Goal: Transaction & Acquisition: Purchase product/service

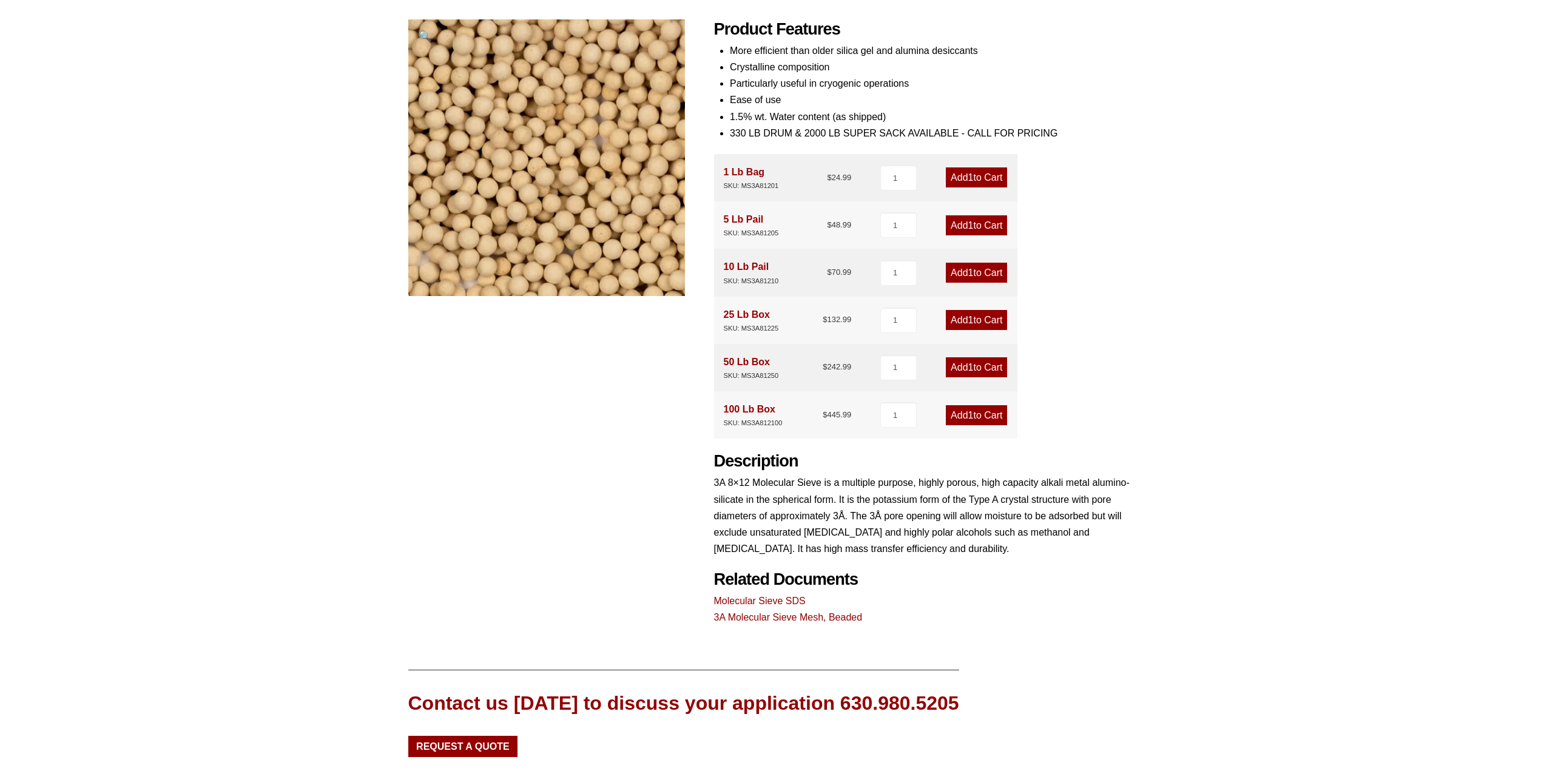
scroll to position [307, 0]
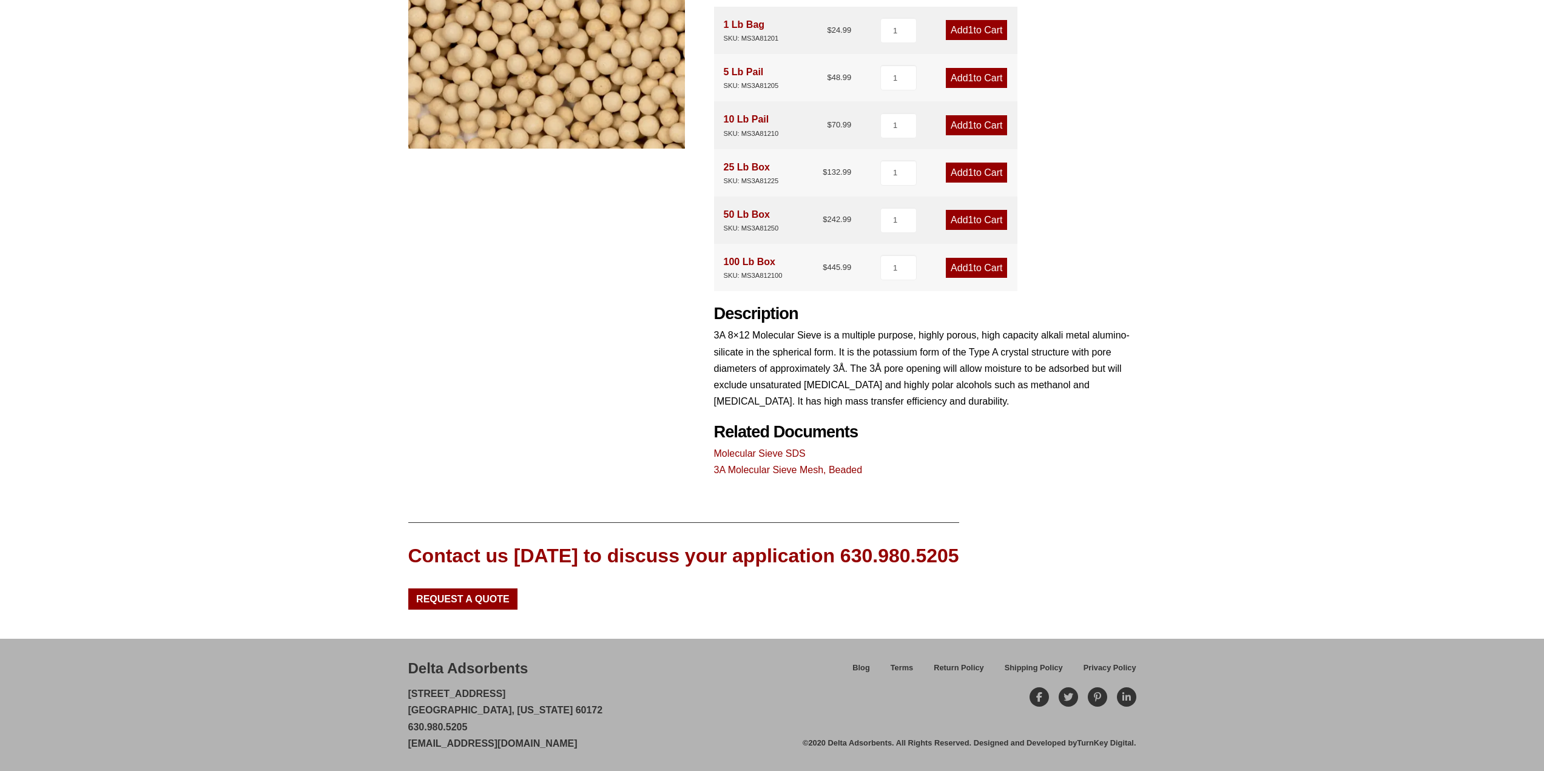
click at [808, 467] on link "3A Molecular Sieve Mesh, Beaded" at bounding box center [788, 470] width 149 height 10
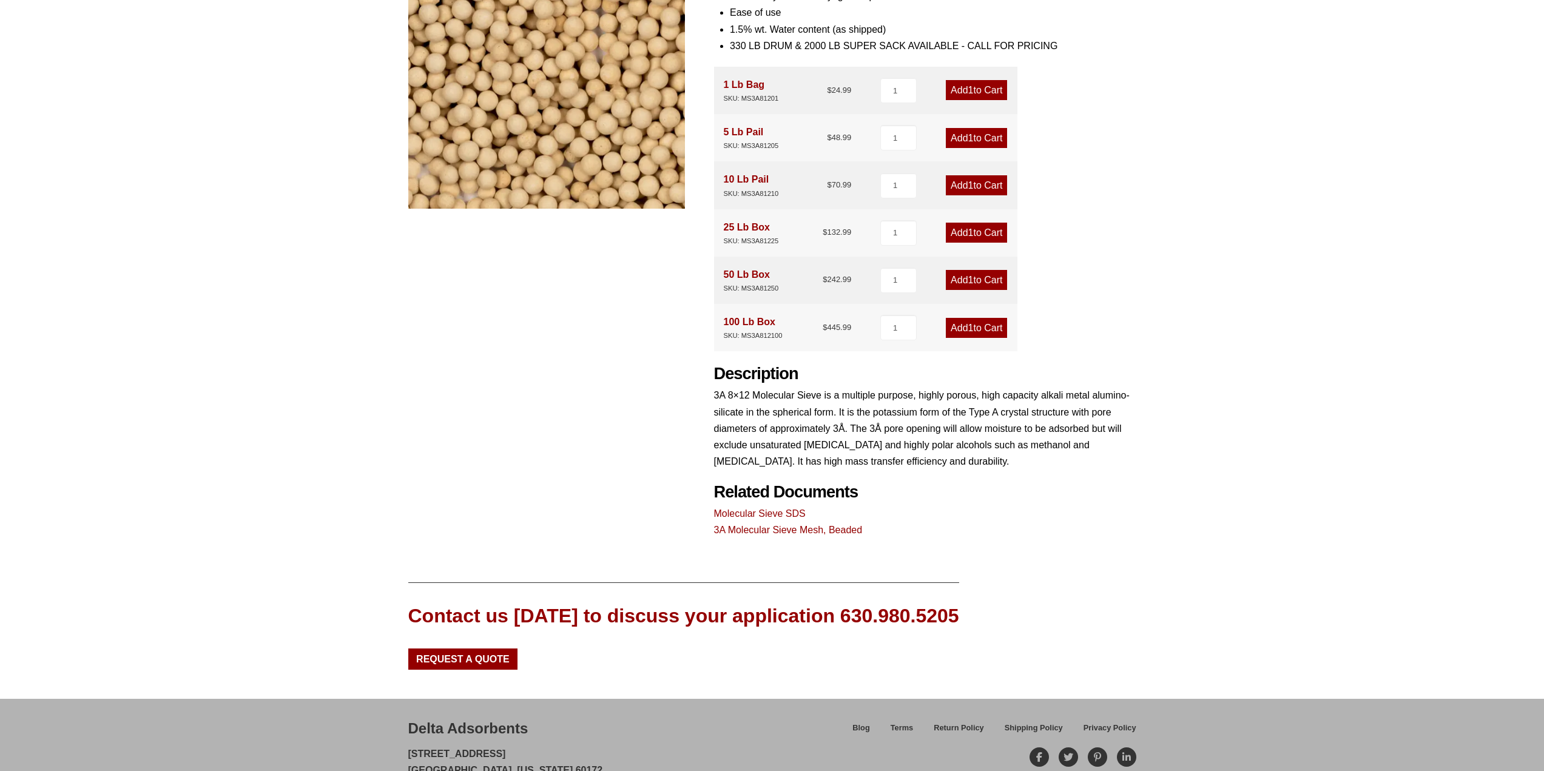
scroll to position [246, 0]
click at [831, 530] on link "3A Molecular Sieve Mesh, Beaded" at bounding box center [788, 530] width 149 height 10
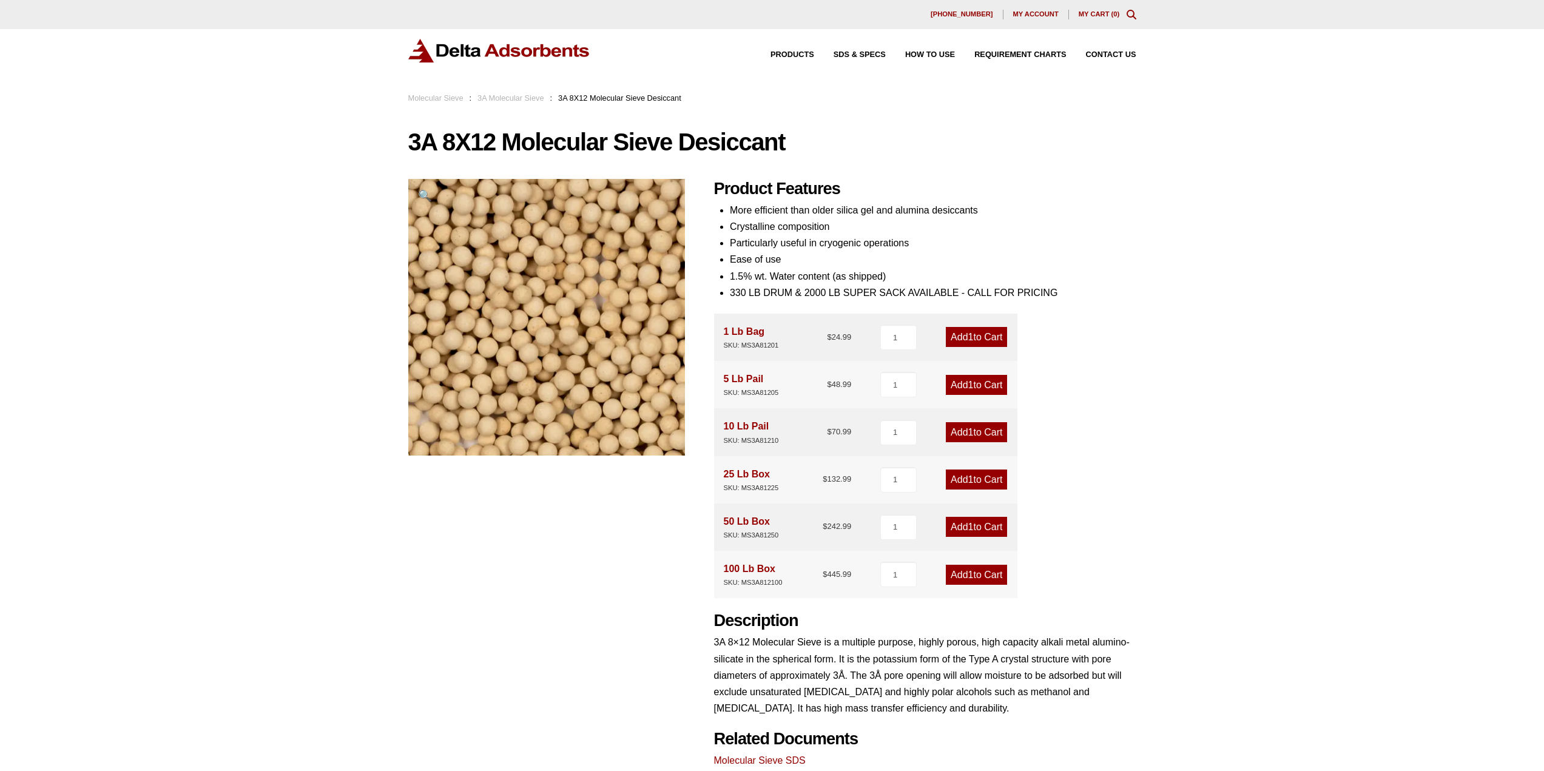
click at [984, 337] on link "Add 1 to Cart" at bounding box center [976, 337] width 61 height 20
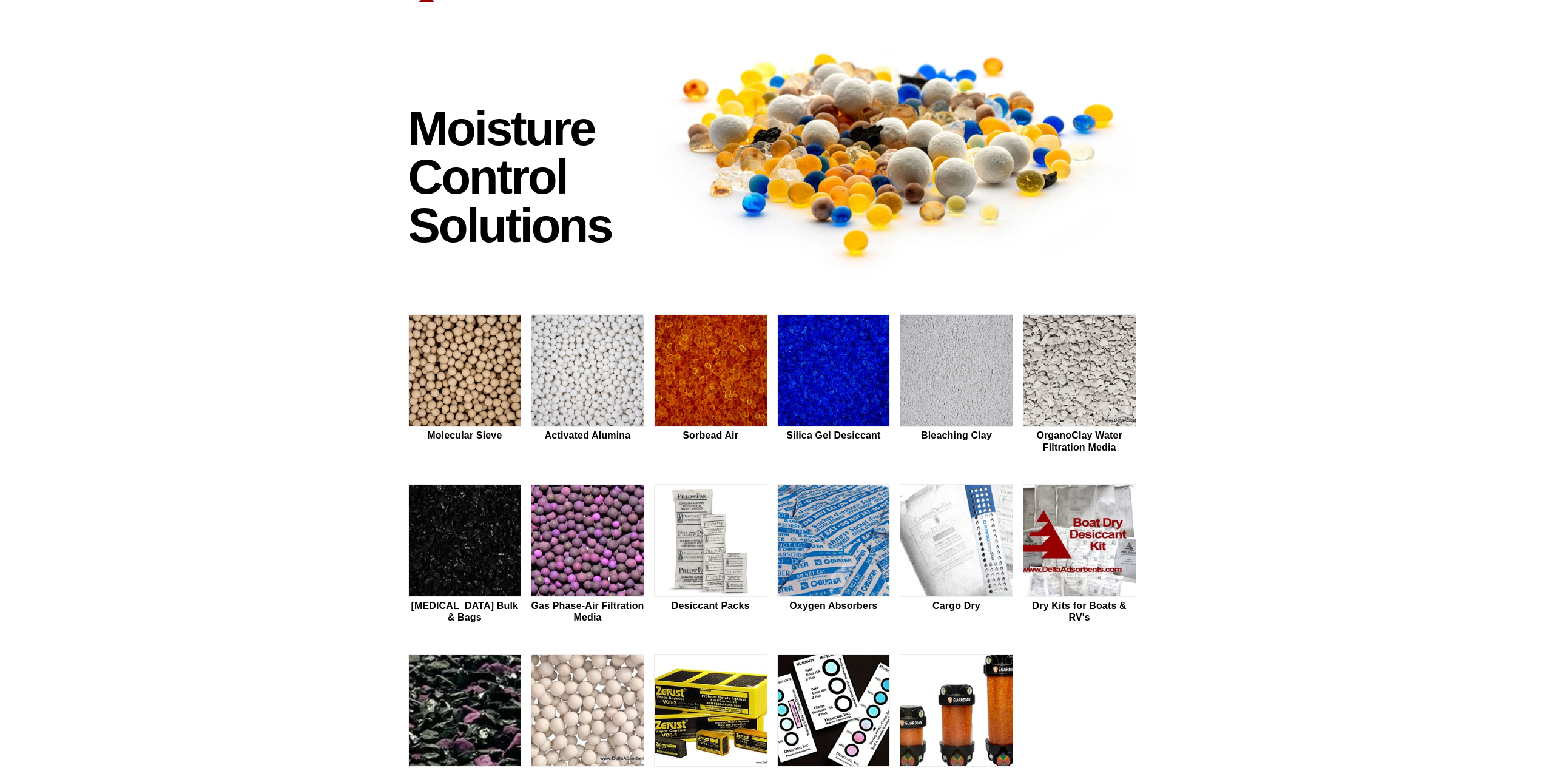
scroll to position [121, 0]
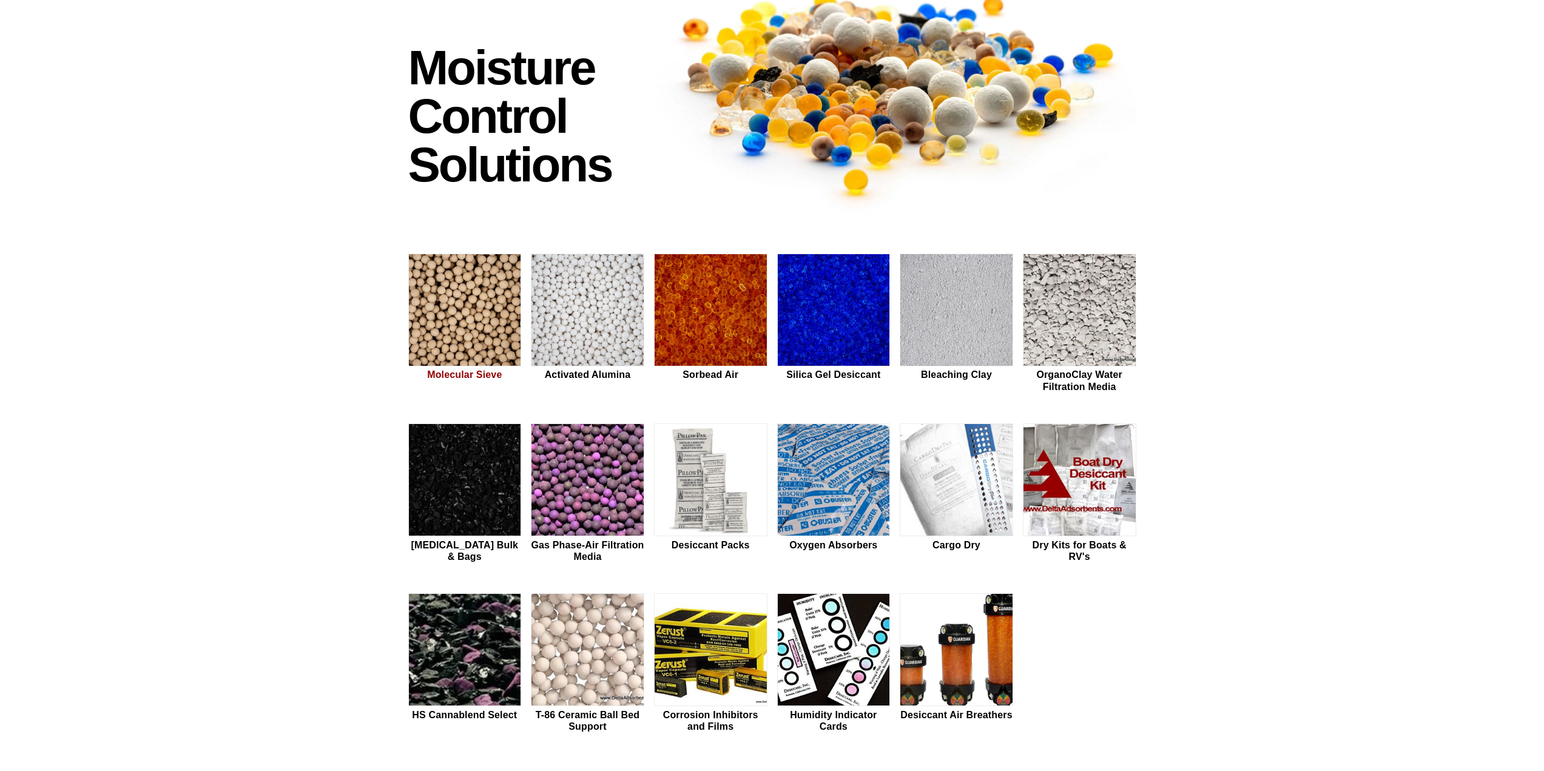
click at [475, 344] on img at bounding box center [465, 310] width 112 height 113
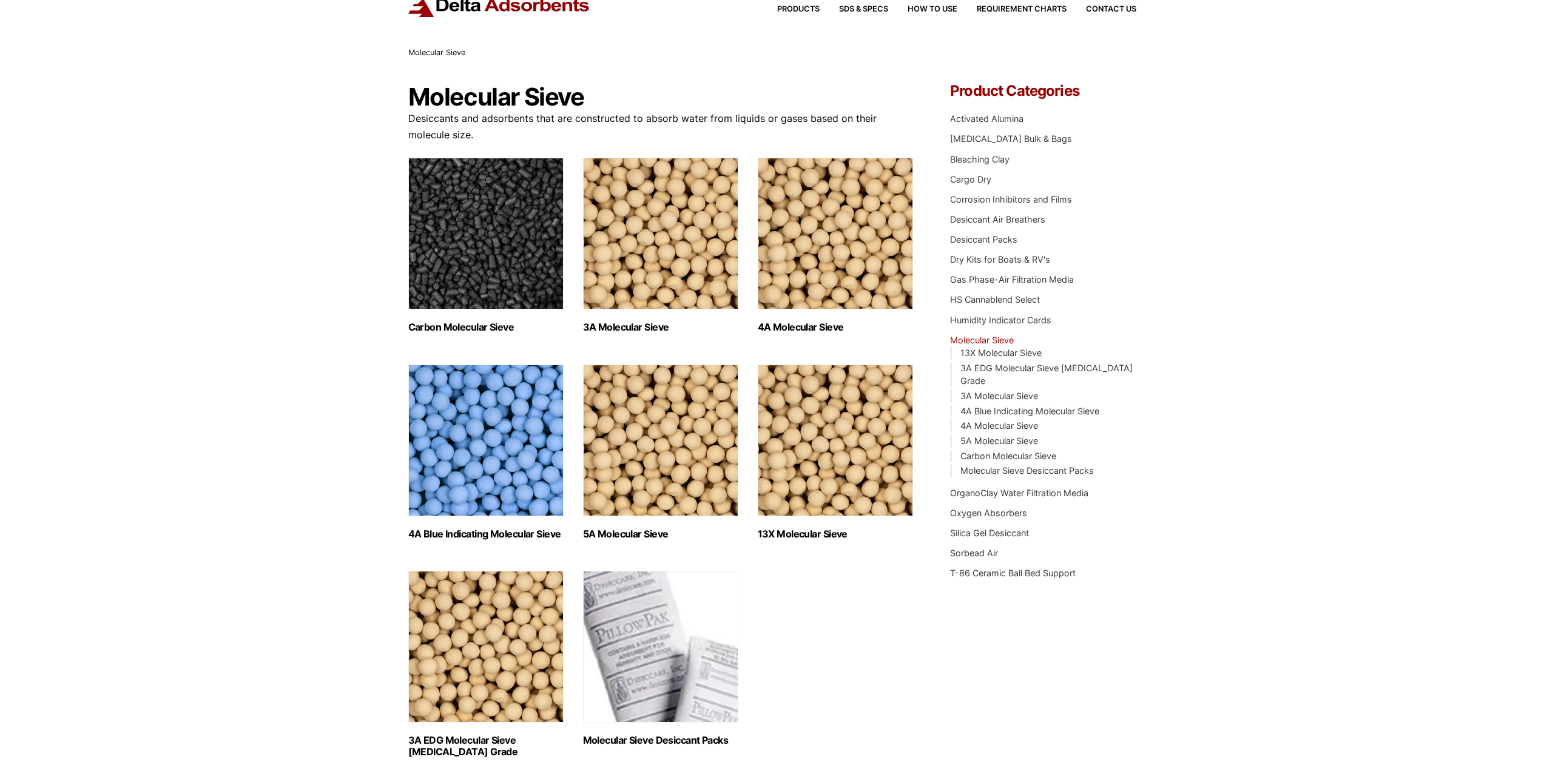
scroll to position [121, 0]
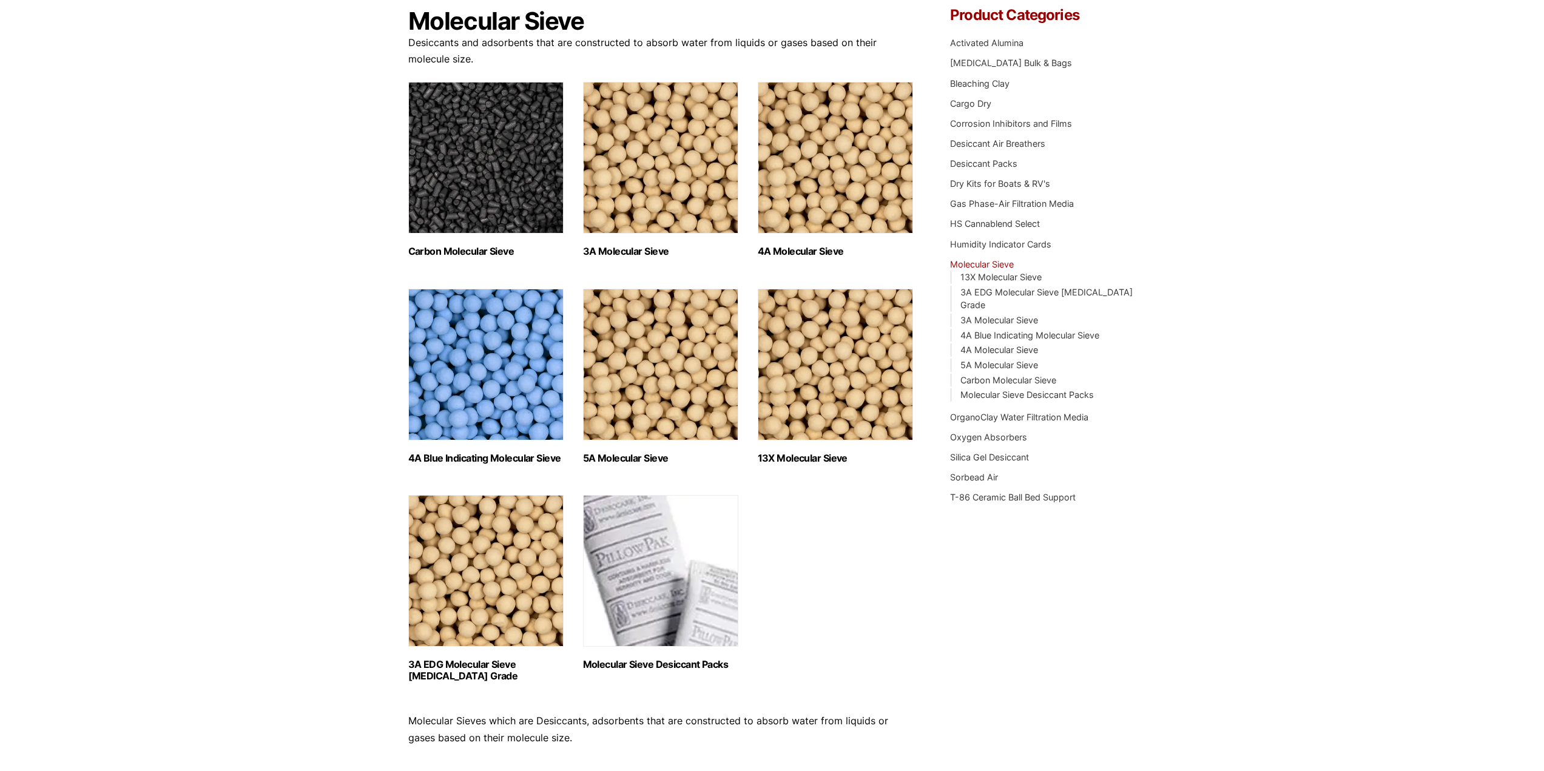
click at [835, 382] on img "Visit product category 13X Molecular Sieve" at bounding box center [835, 365] width 155 height 152
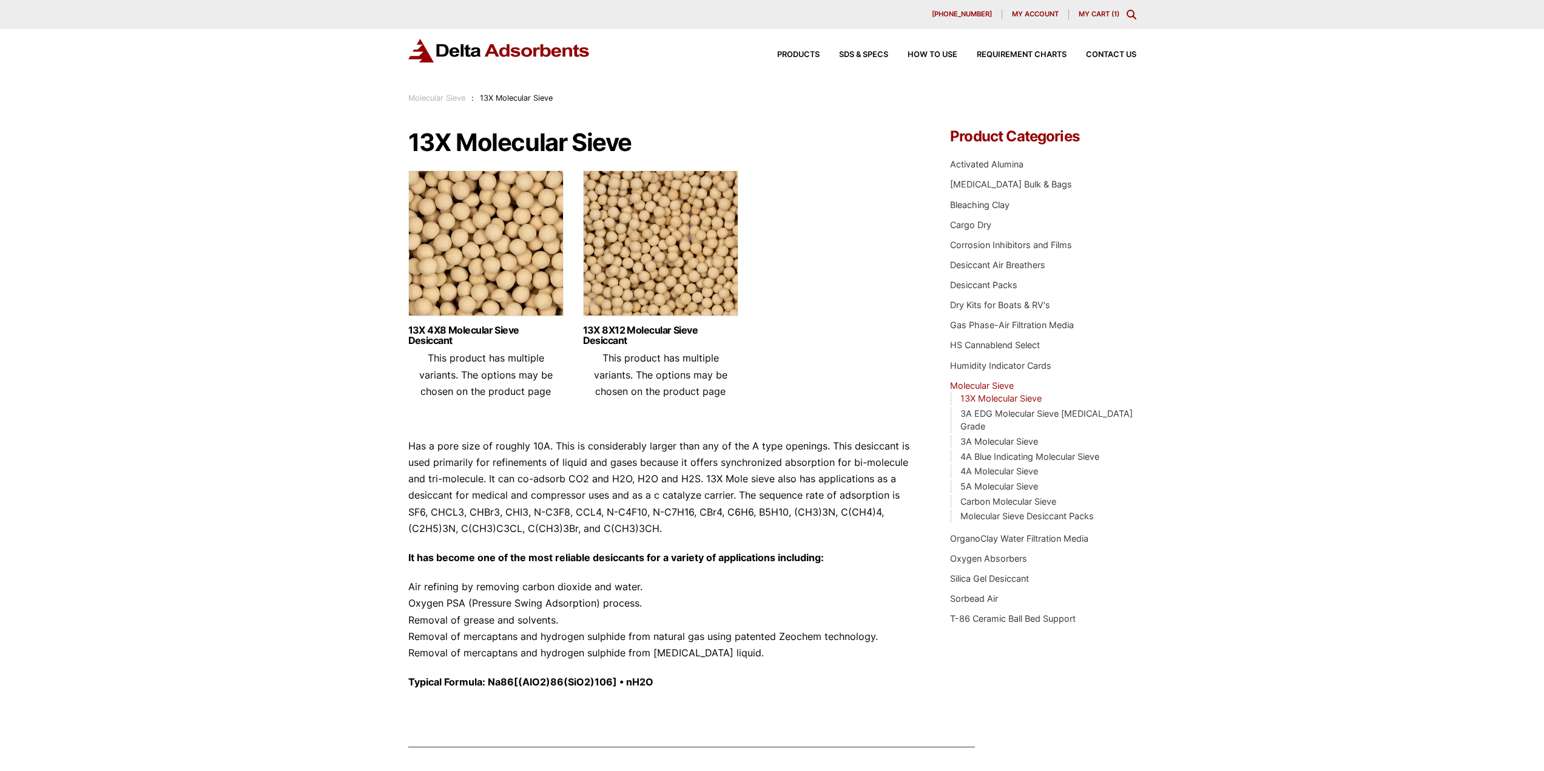
click at [683, 288] on img at bounding box center [660, 246] width 155 height 152
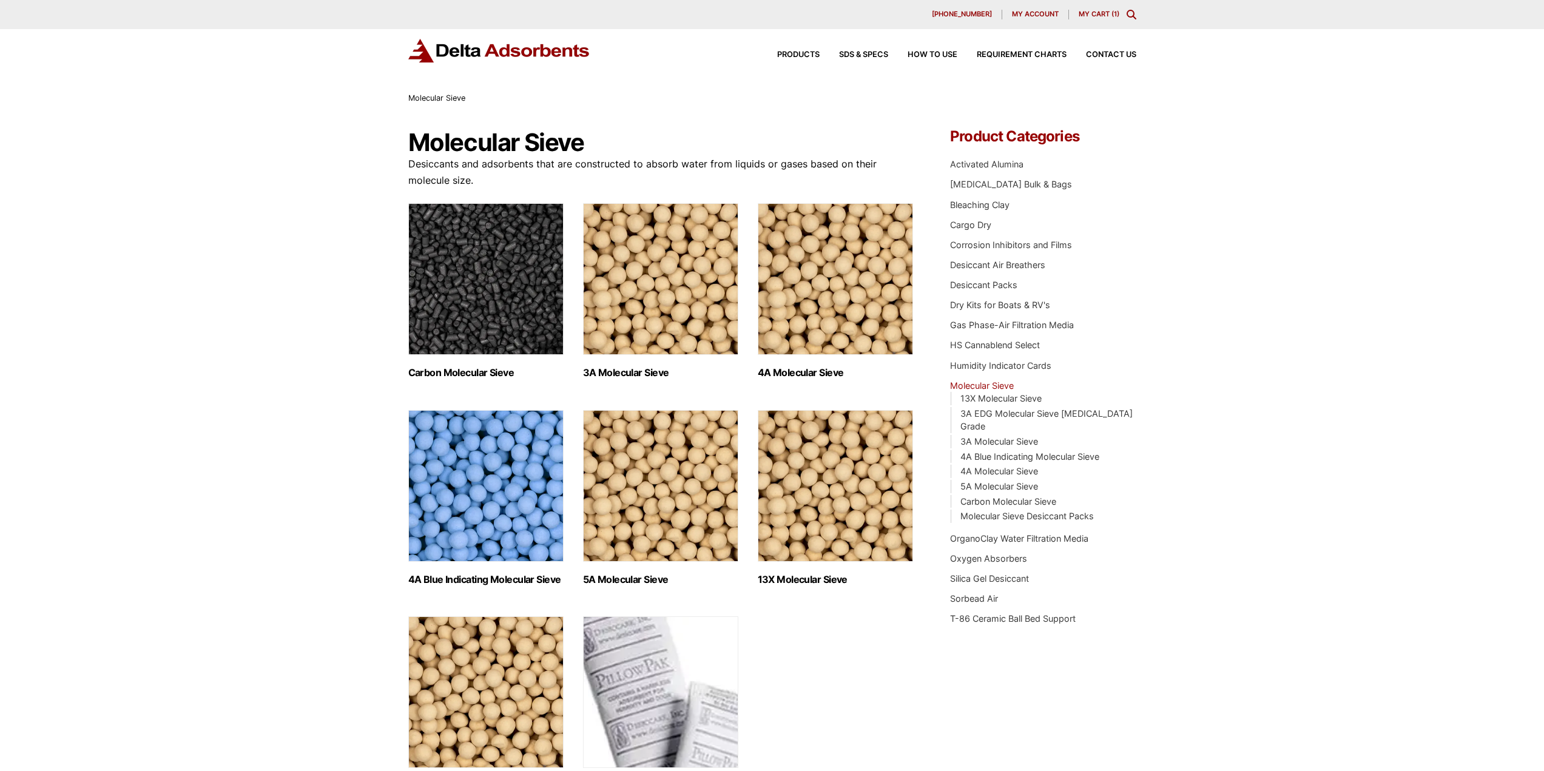
click at [1102, 11] on link "My Cart ( 1 )" at bounding box center [1099, 14] width 41 height 8
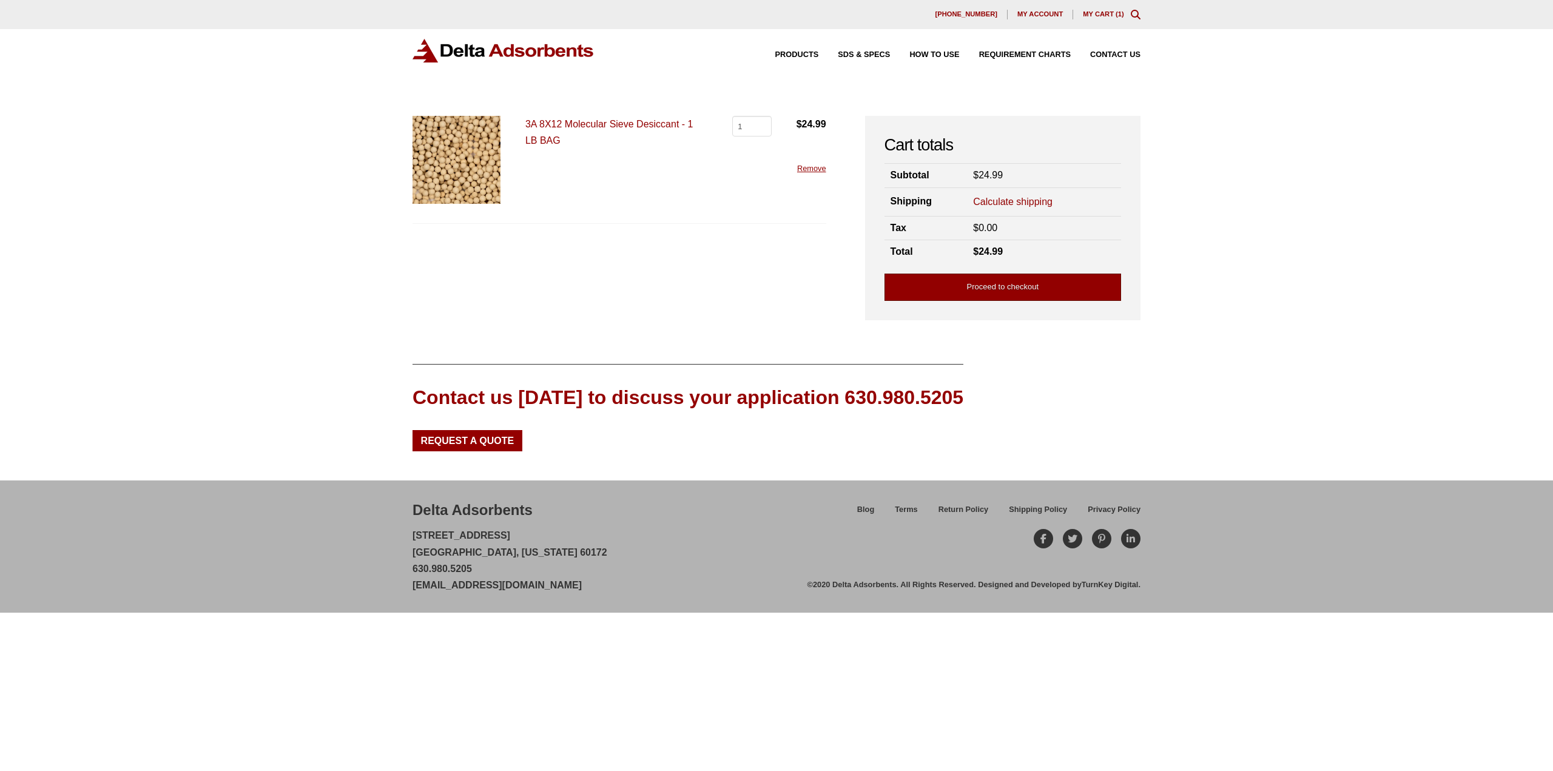
click at [944, 292] on link "Proceed to checkout" at bounding box center [1003, 287] width 237 height 27
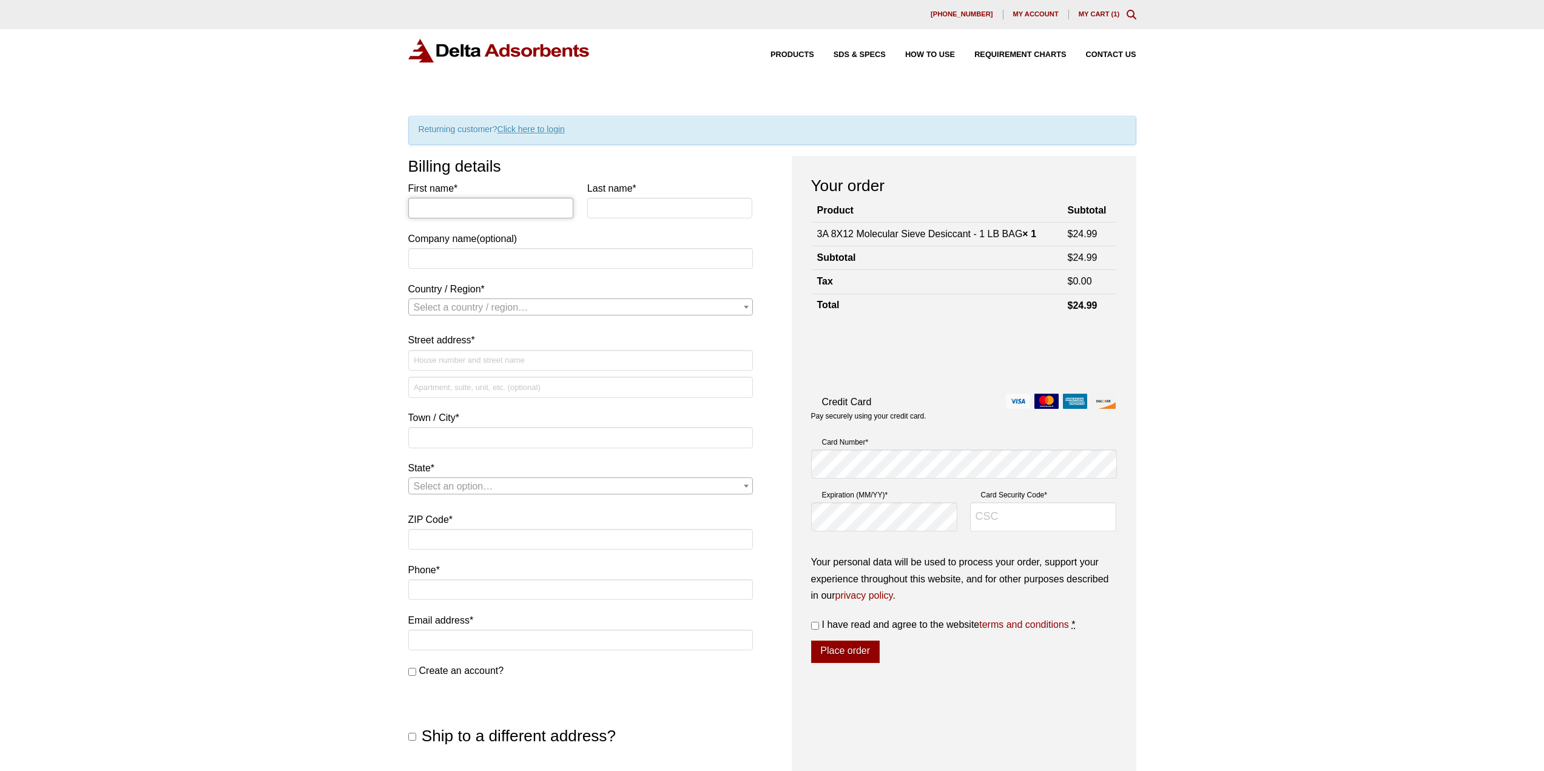
click at [484, 209] on input "First name *" at bounding box center [491, 208] width 166 height 21
type input "[PERSON_NAME]"
type input "Sulmonetti"
type input "Exponent, Inc."
select select "US"
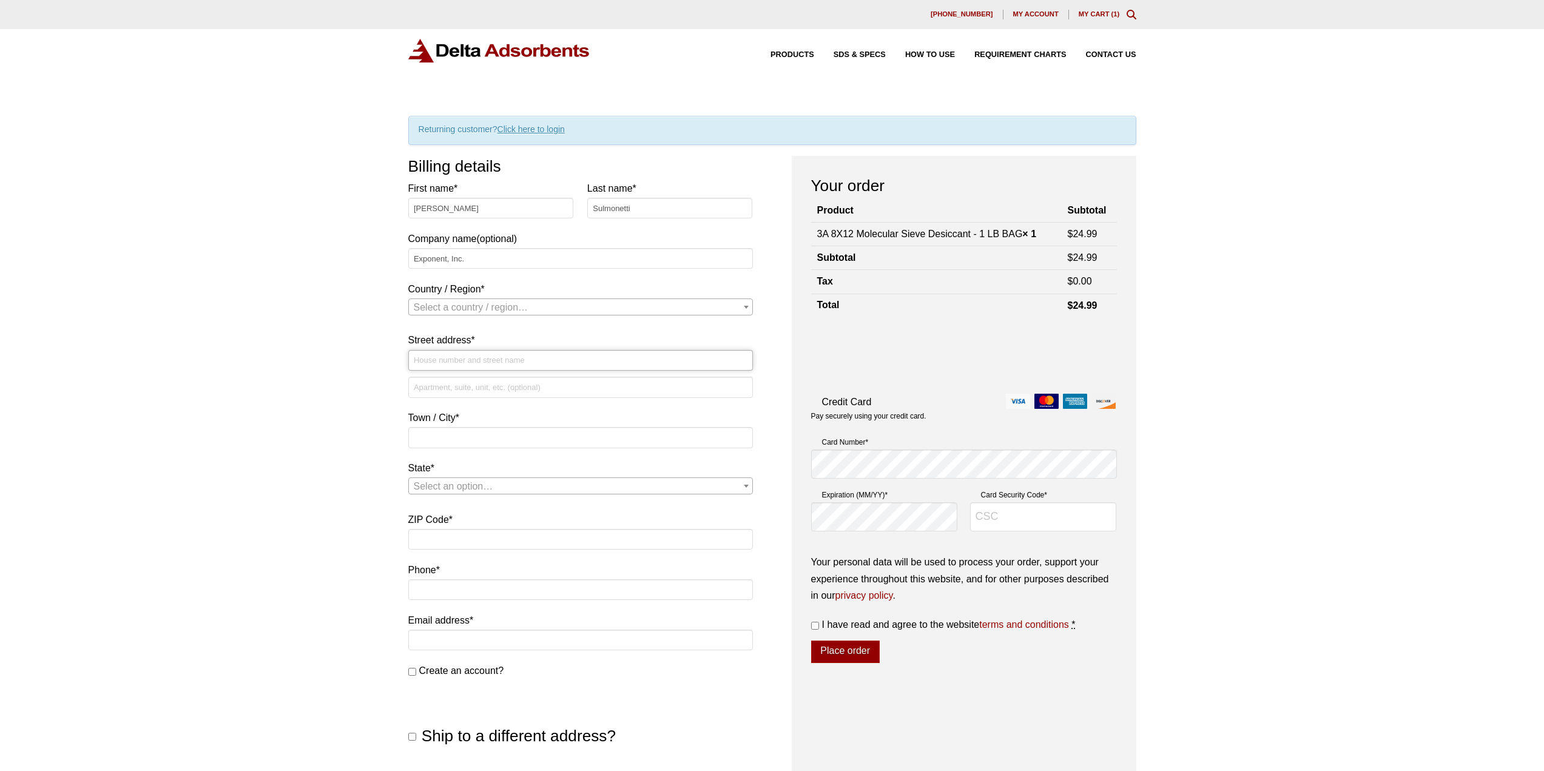
type input "[STREET_ADDRESS]"
type input "[GEOGRAPHIC_DATA]"
type input "30307"
type input "4046638804"
type input "[EMAIL_ADDRESS][DOMAIN_NAME]"
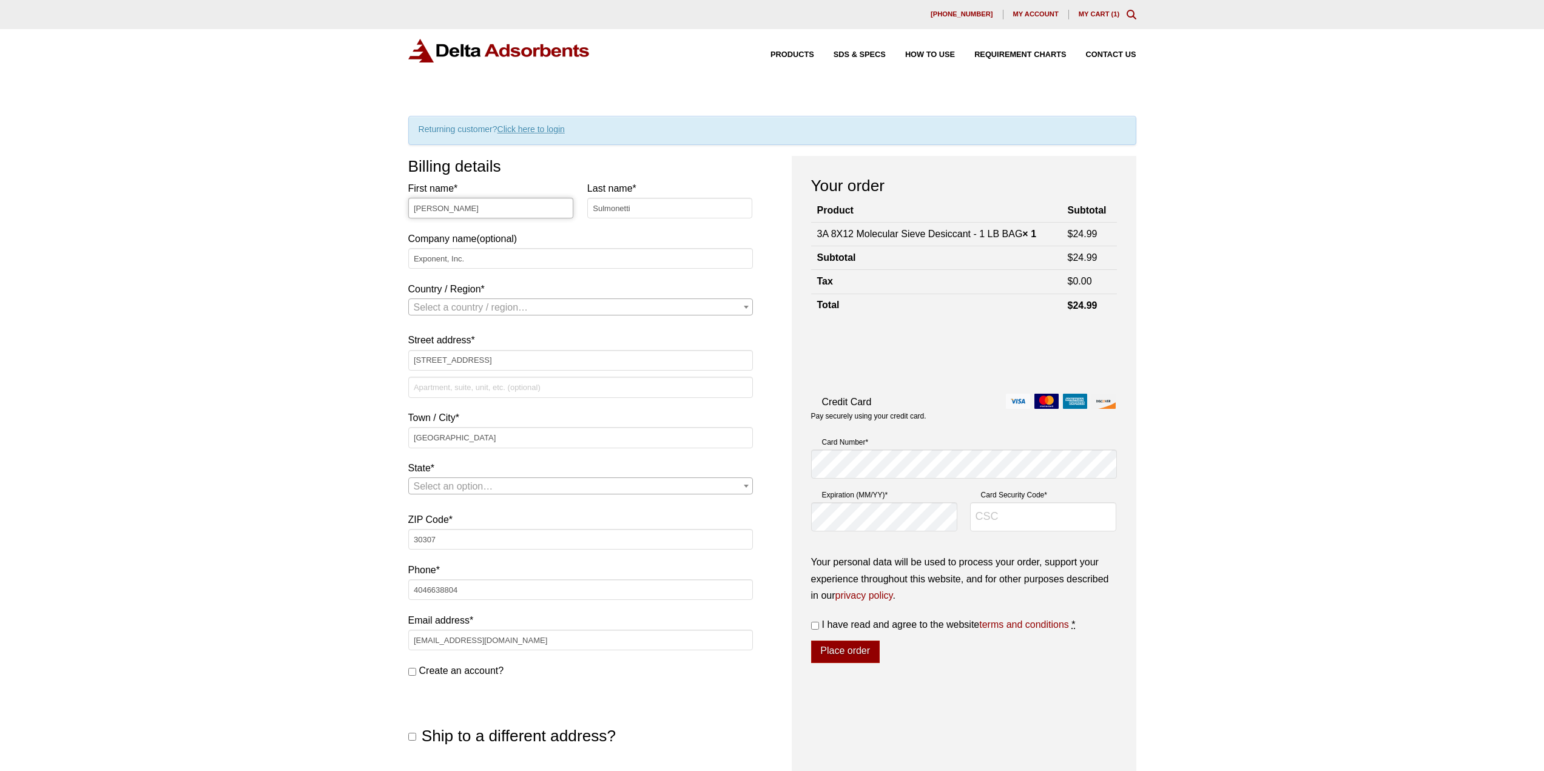
select select "US"
select select "GA"
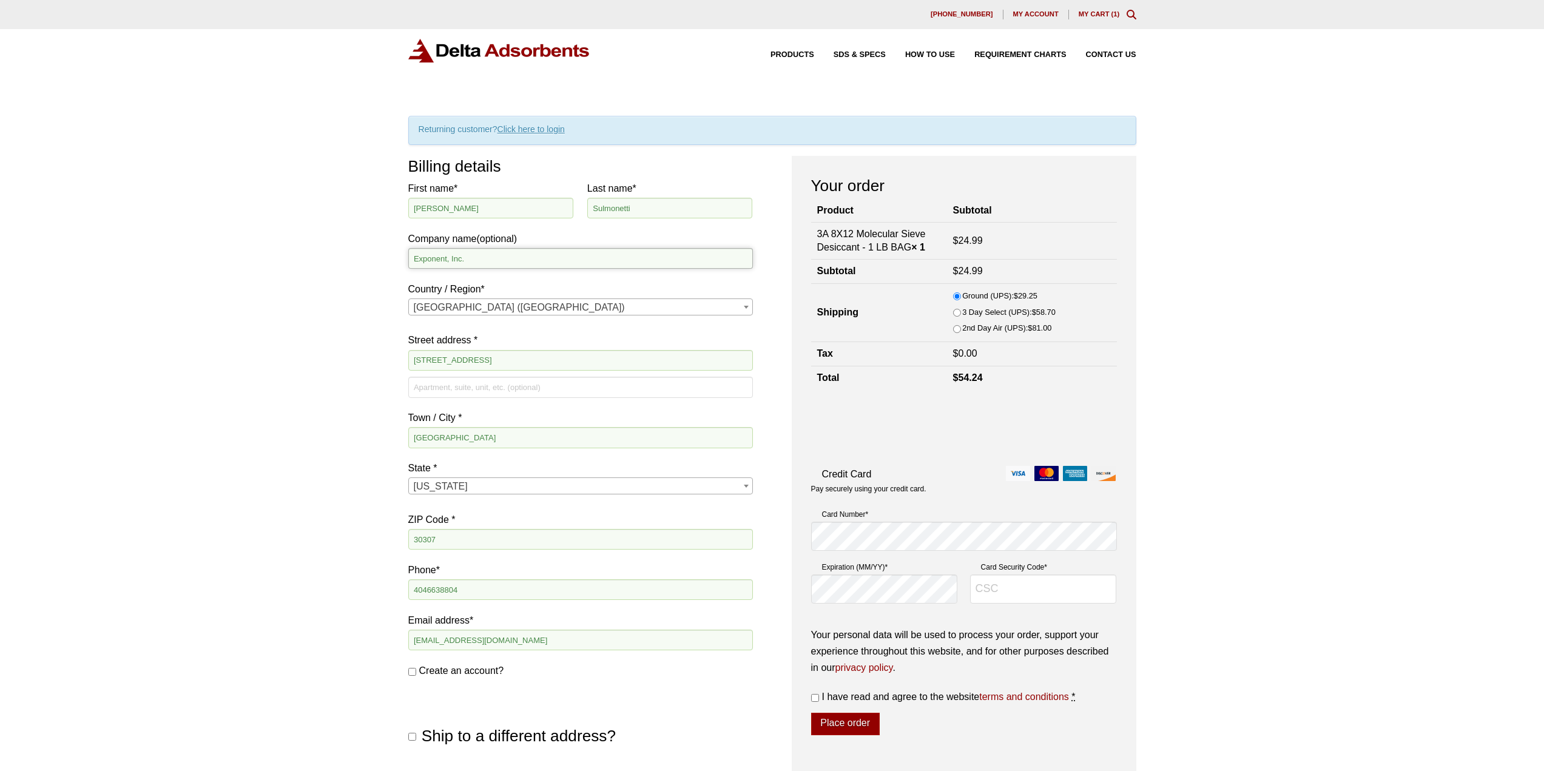
click at [460, 253] on input "Exponent, Inc." at bounding box center [580, 258] width 345 height 21
type input "ZeoDAC Inc."
type input "L1306"
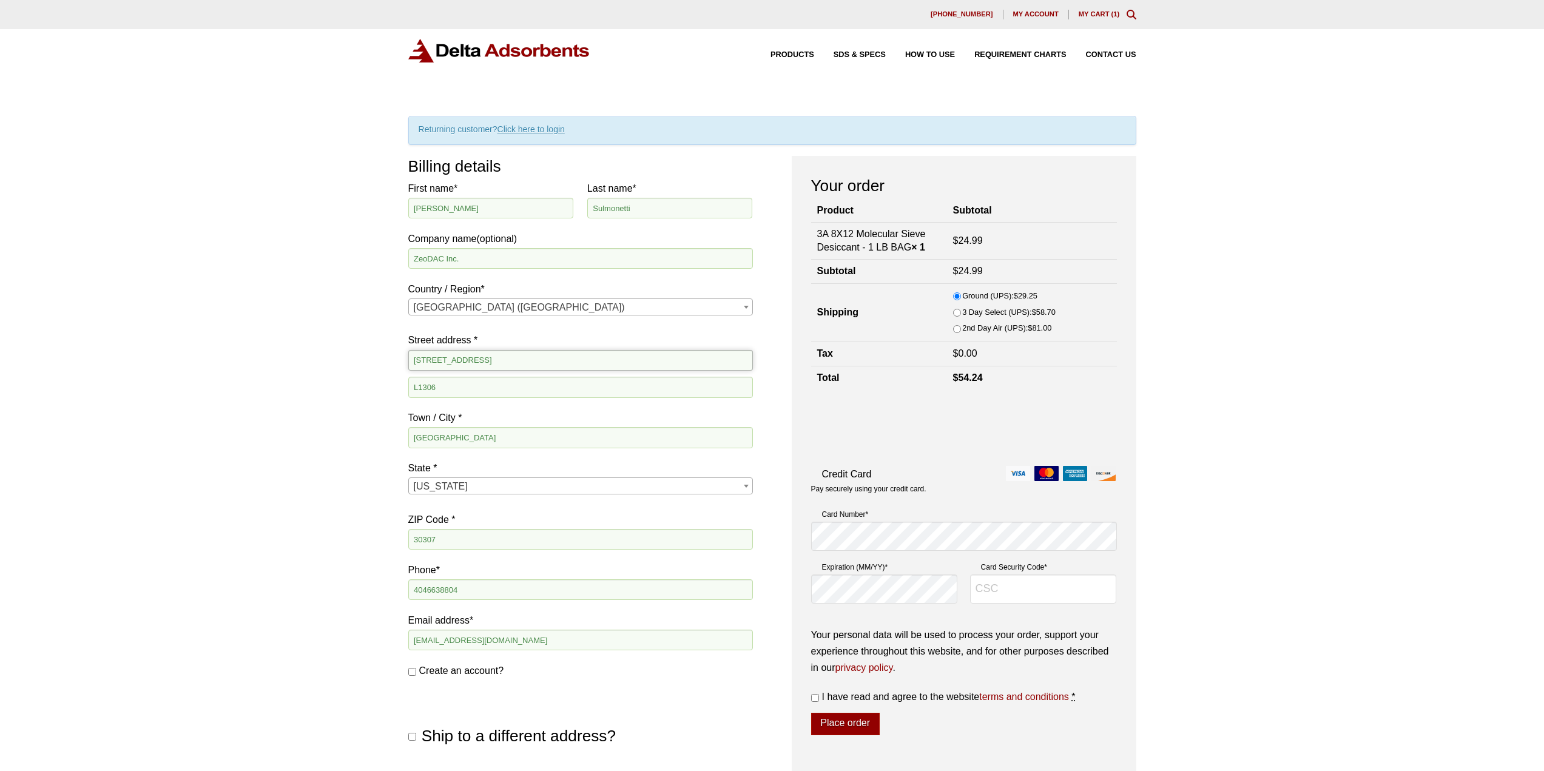
click at [501, 368] on input "150 Whitefoord Ave NE" at bounding box center [580, 360] width 345 height 21
type input "[STREET_ADDRESS][PERSON_NAME]"
click at [356, 446] on div "Our website has detected that you are using an outdated browser that will preve…" at bounding box center [772, 596] width 1544 height 1192
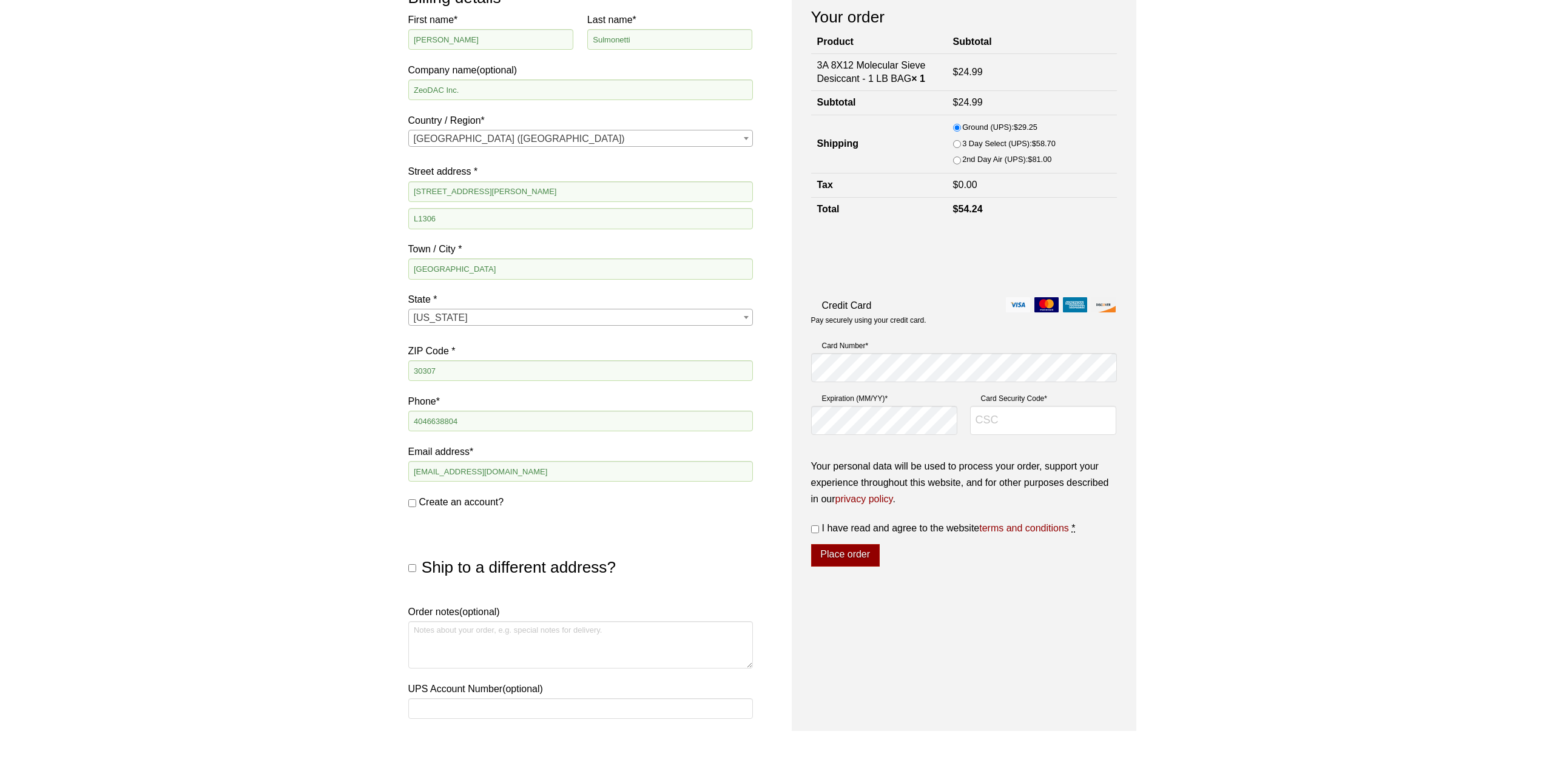
scroll to position [303, 0]
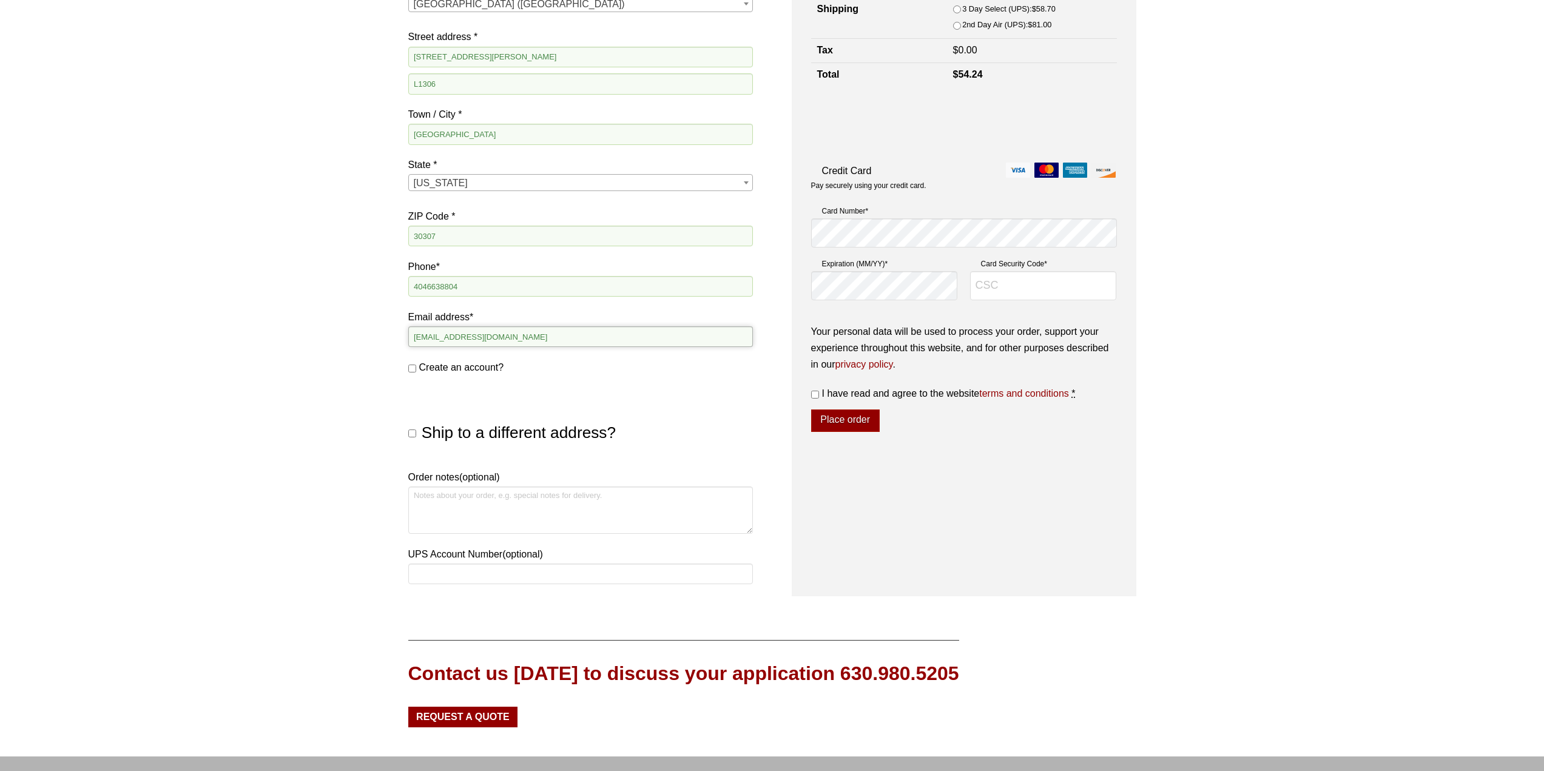
click at [436, 340] on input "tps213@gmail.com" at bounding box center [580, 336] width 345 height 21
type input "[EMAIL_ADDRESS][DOMAIN_NAME]"
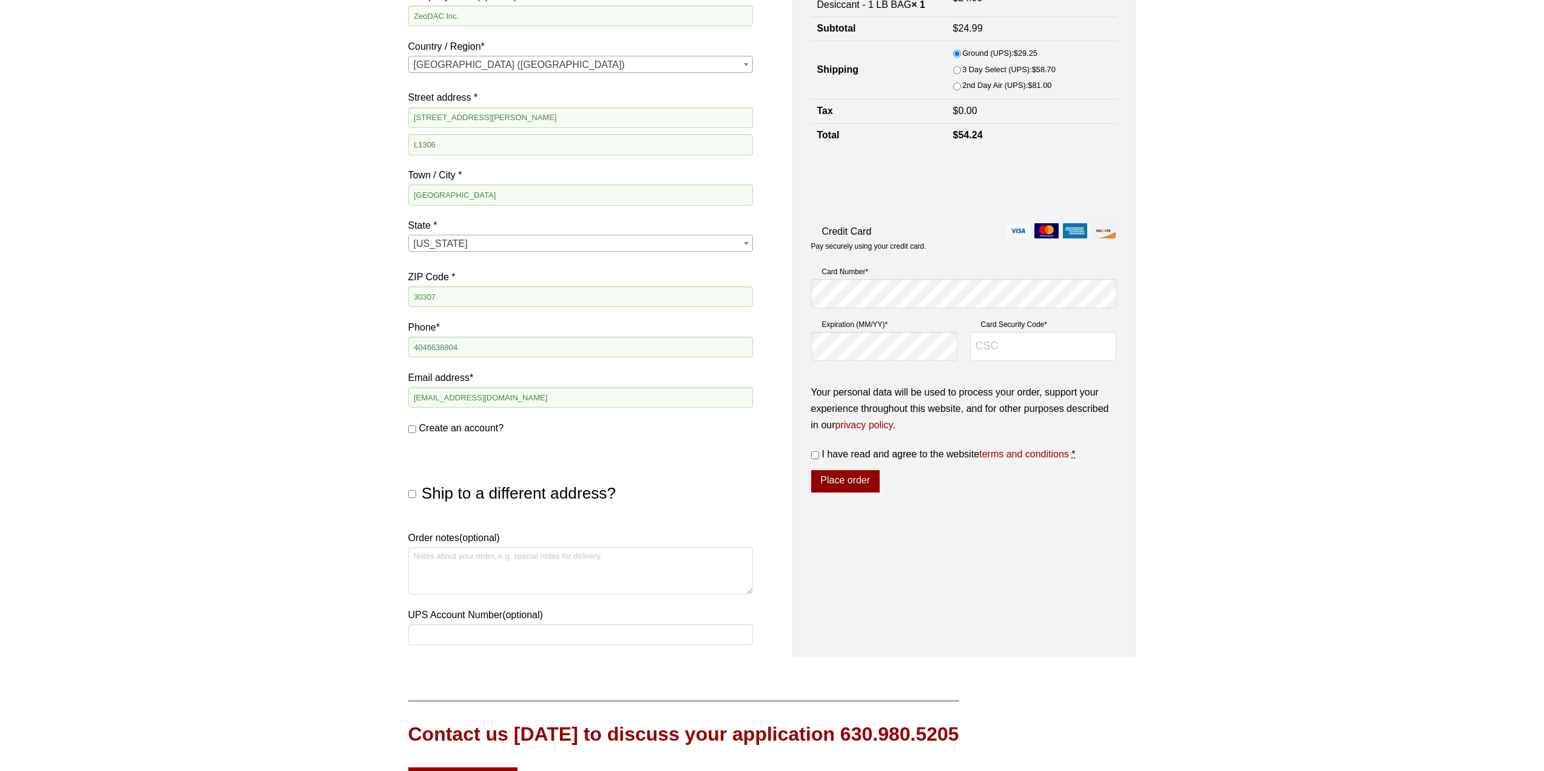
click at [410, 431] on input "Create an account?" at bounding box center [412, 429] width 8 height 8
checkbox input "true"
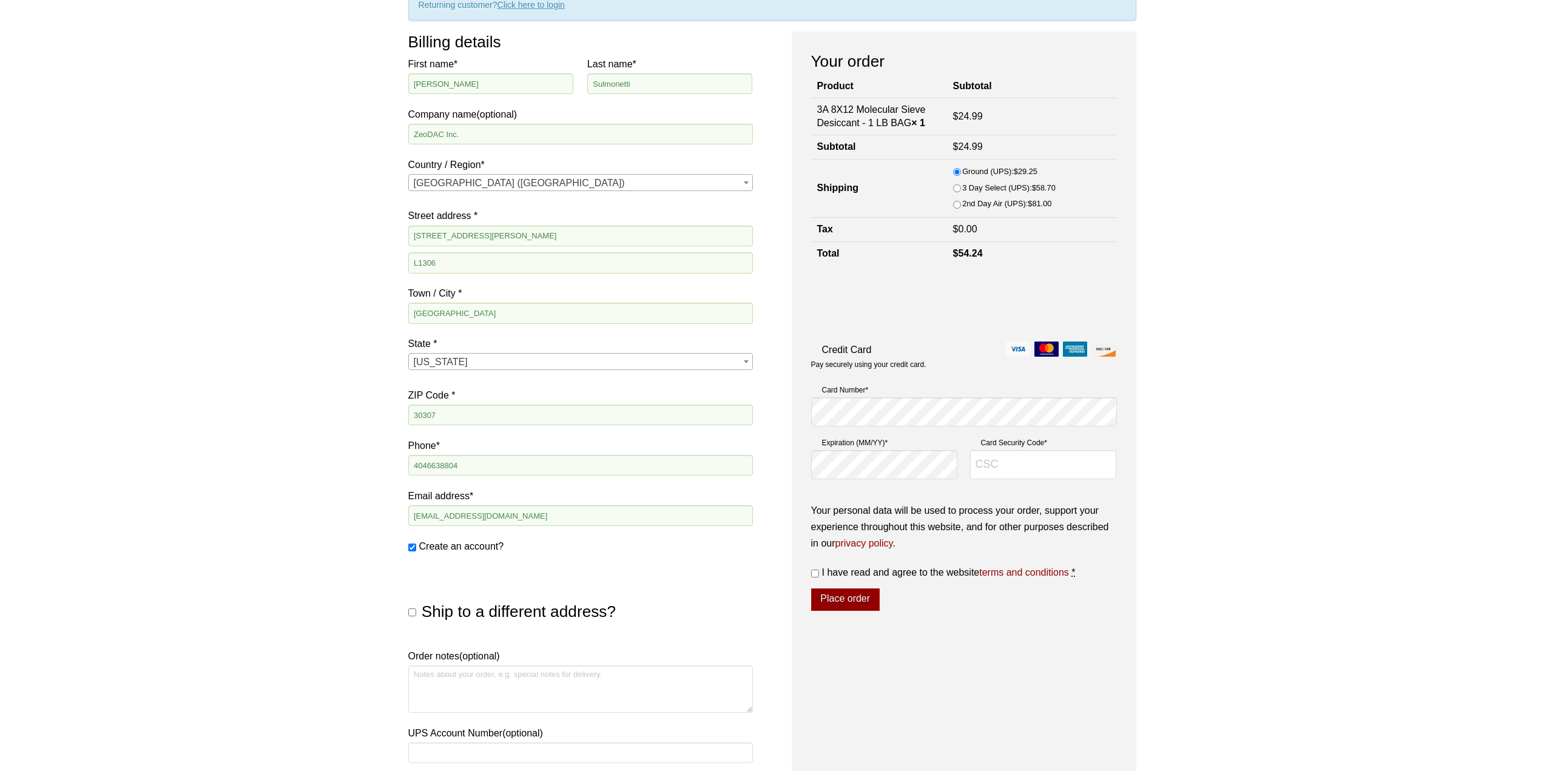
scroll to position [121, 0]
click at [1007, 474] on input "Card Security Code *" at bounding box center [1043, 467] width 147 height 29
type input "868"
click at [1316, 471] on div "Our website has detected that you are using an outdated browser that will preve…" at bounding box center [772, 475] width 1544 height 1192
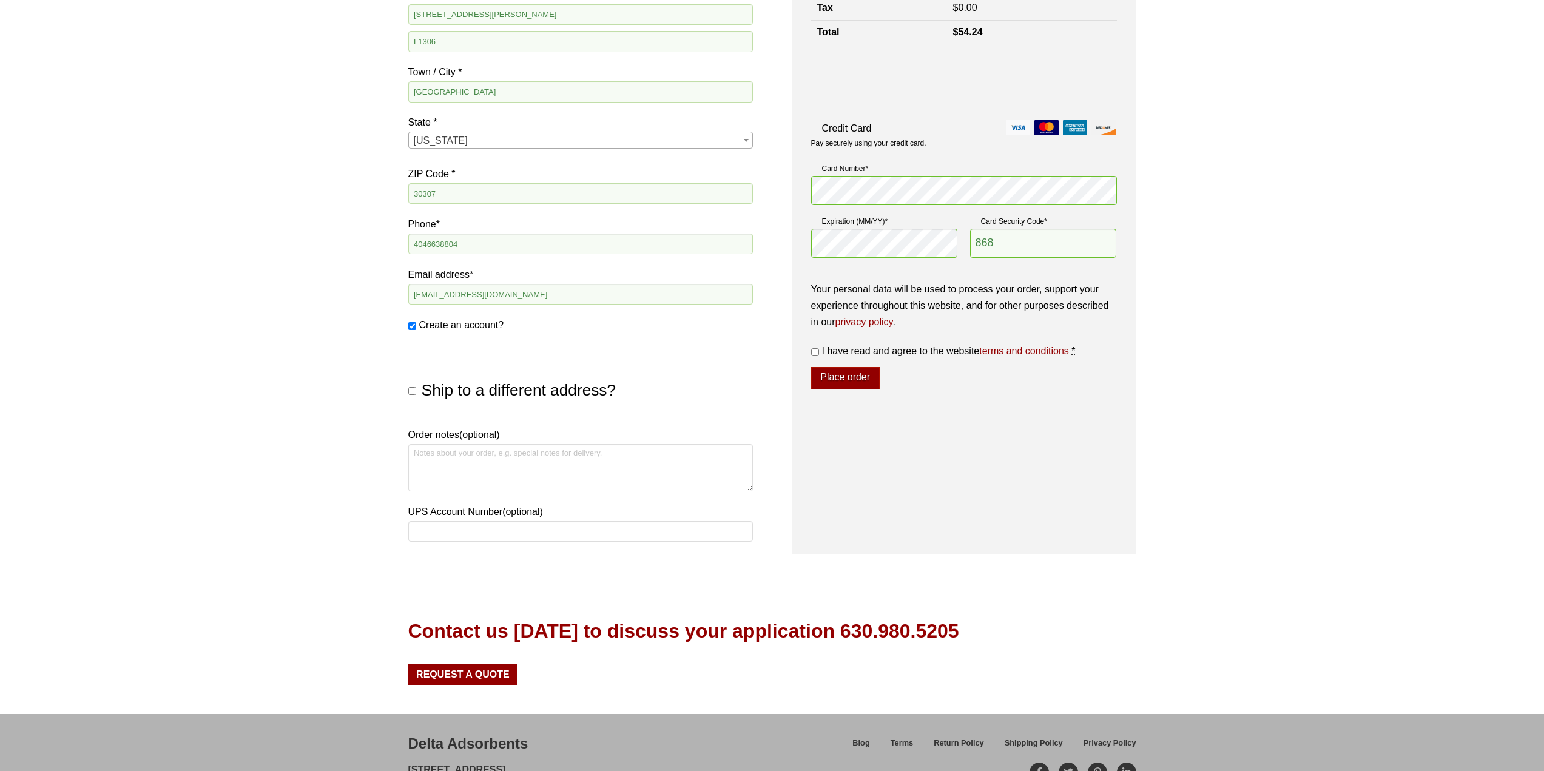
scroll to position [364, 0]
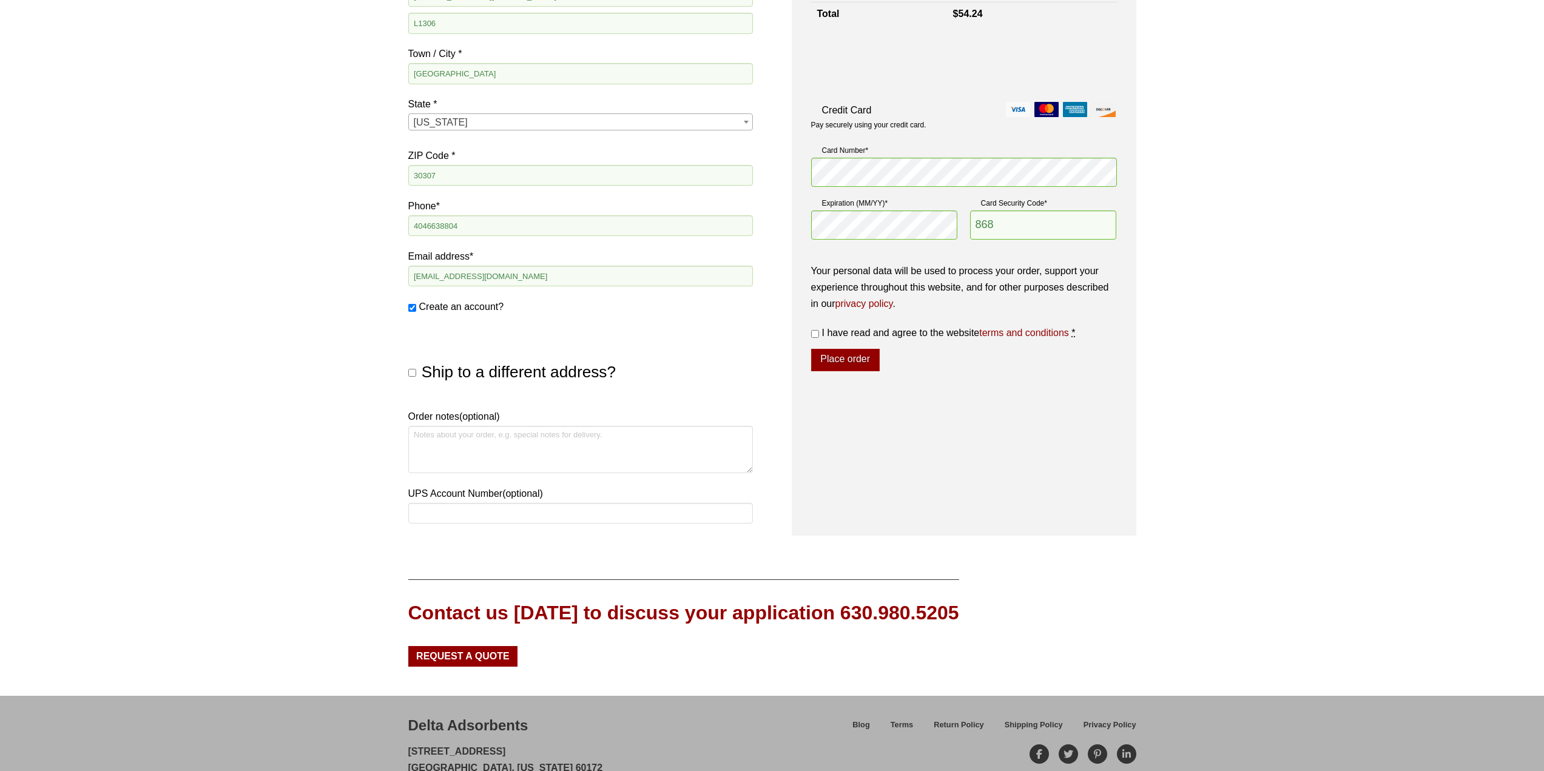
click at [402, 374] on div "Our website has detected that you are using an outdated browser that will preve…" at bounding box center [772, 232] width 1544 height 1192
click at [414, 374] on input "Ship to a different address?" at bounding box center [412, 373] width 8 height 8
checkbox input "true"
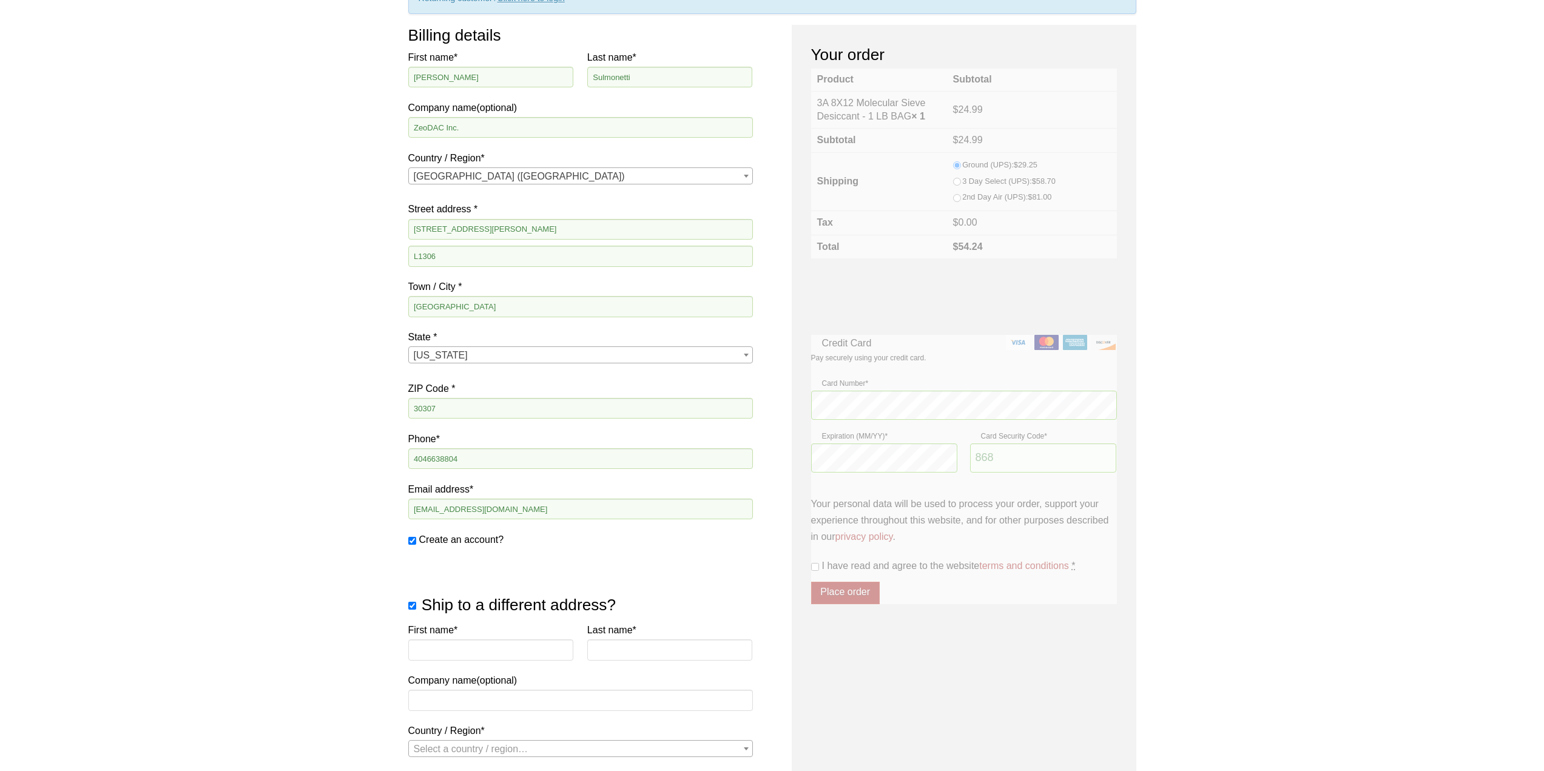
scroll to position [121, 0]
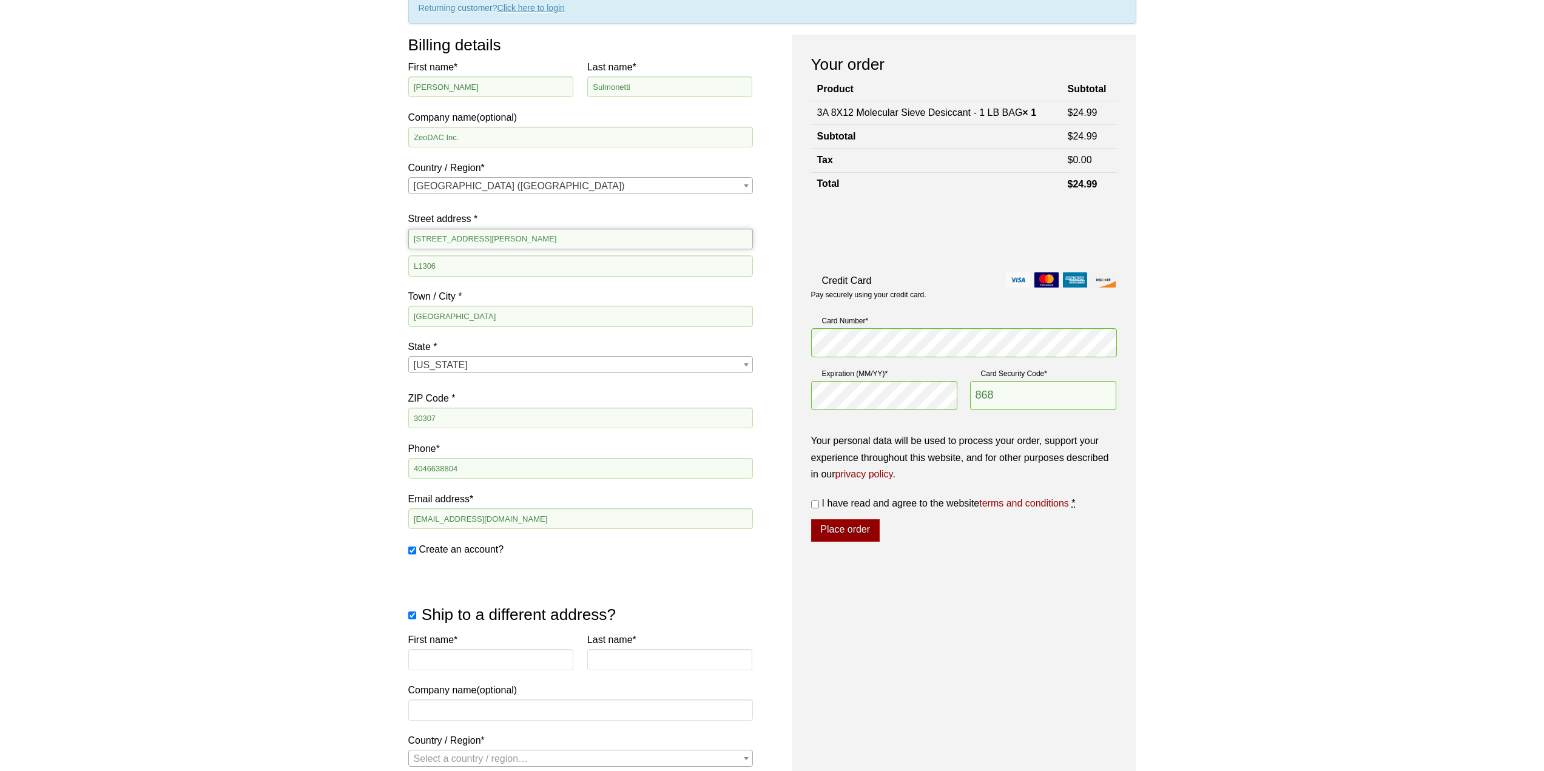
drag, startPoint x: 505, startPoint y: 239, endPoint x: 310, endPoint y: 234, distance: 194.8
click at [310, 234] on div "Our website has detected that you are using an outdated browser that will preve…" at bounding box center [772, 666] width 1544 height 1574
type input "[STREET_ADDRESS][PERSON_NAME] NW"
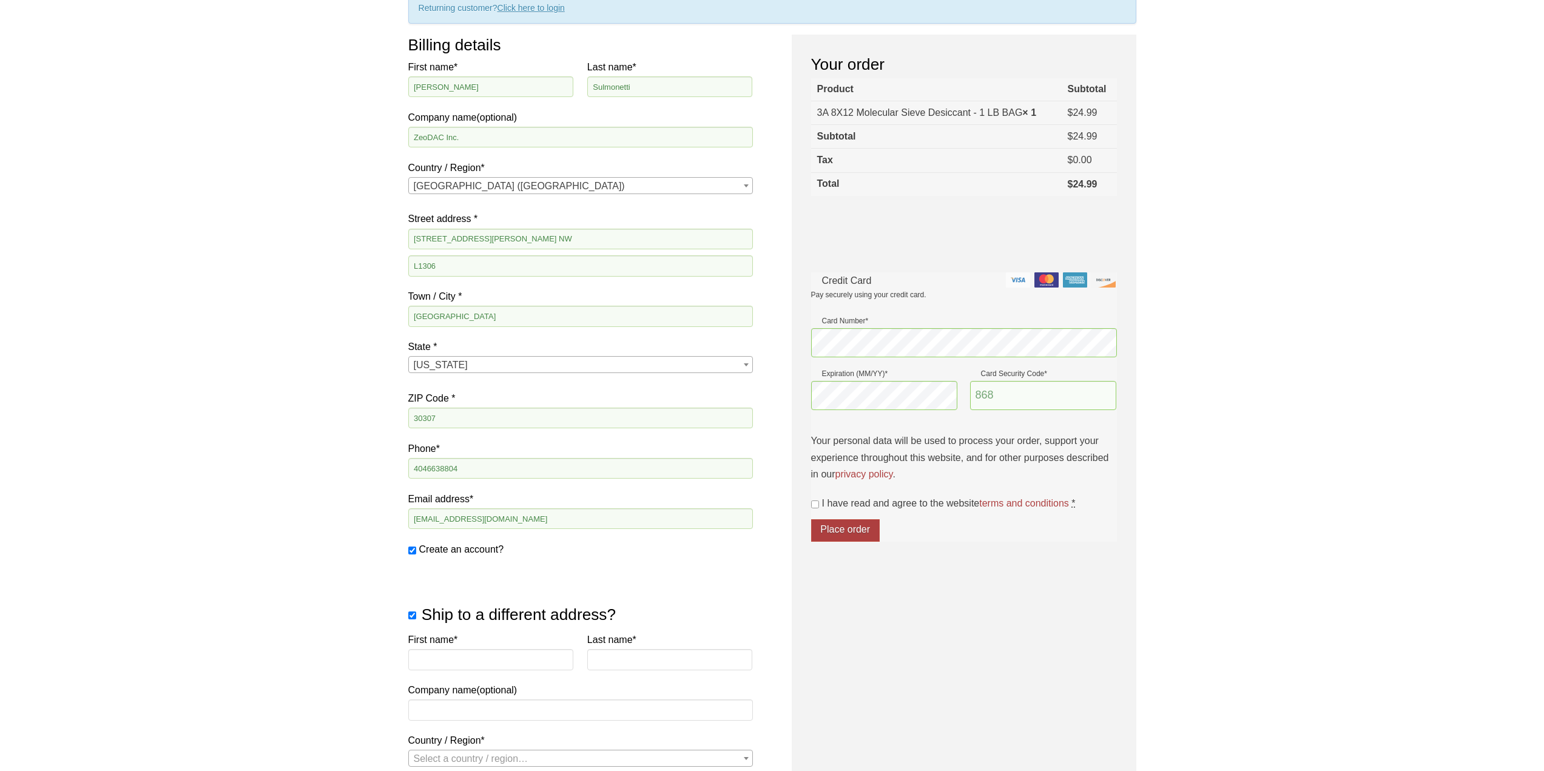
drag, startPoint x: 481, startPoint y: 277, endPoint x: 445, endPoint y: 266, distance: 36.8
click at [400, 268] on div "Our website has detected that you are using an outdated browser that will preve…" at bounding box center [772, 666] width 1544 height 1574
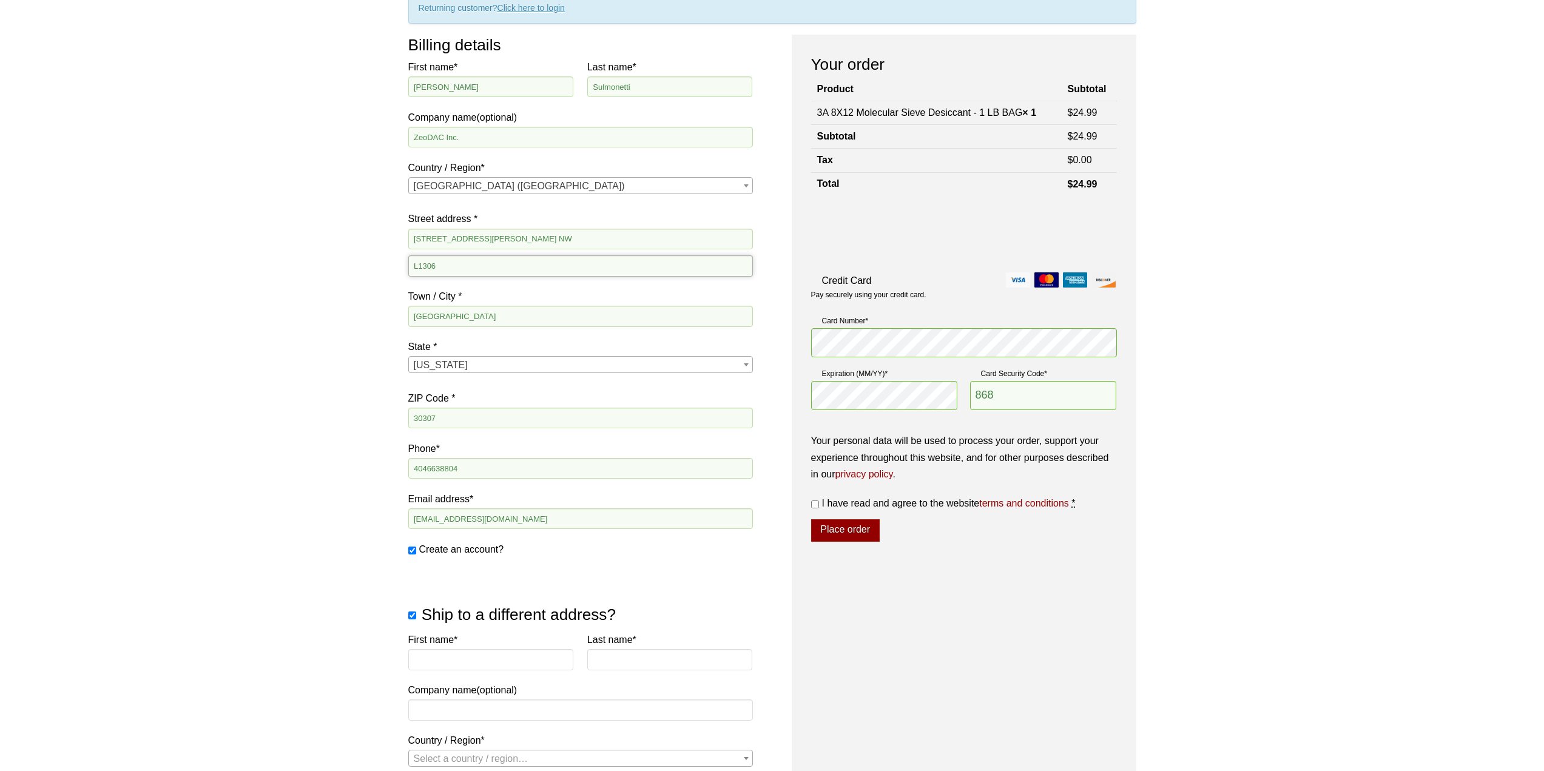
click at [452, 265] on input "L1306" at bounding box center [580, 265] width 345 height 21
click at [447, 268] on input "L1306" at bounding box center [580, 265] width 345 height 21
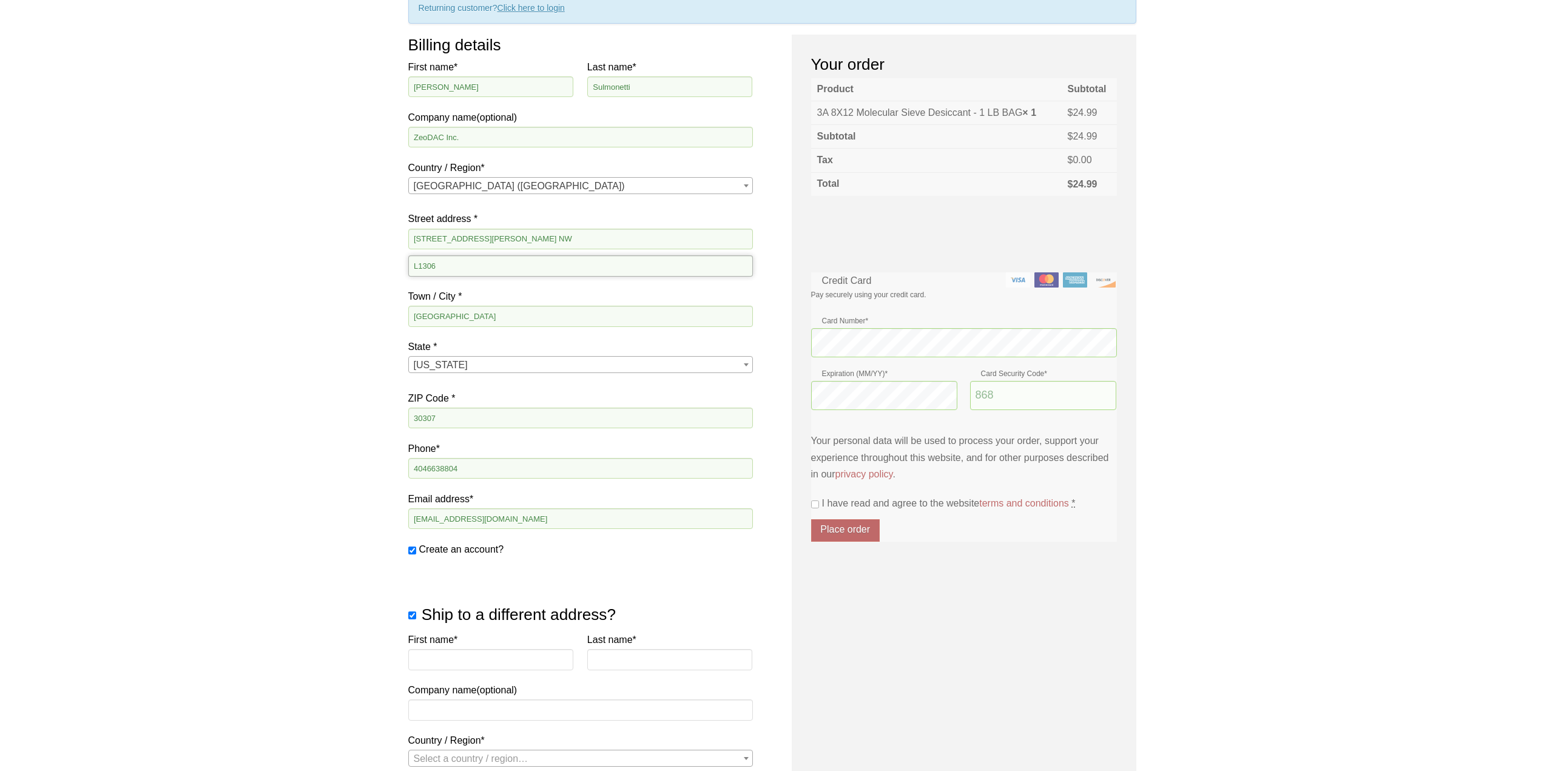
click at [447, 268] on input "L1306" at bounding box center [580, 265] width 345 height 21
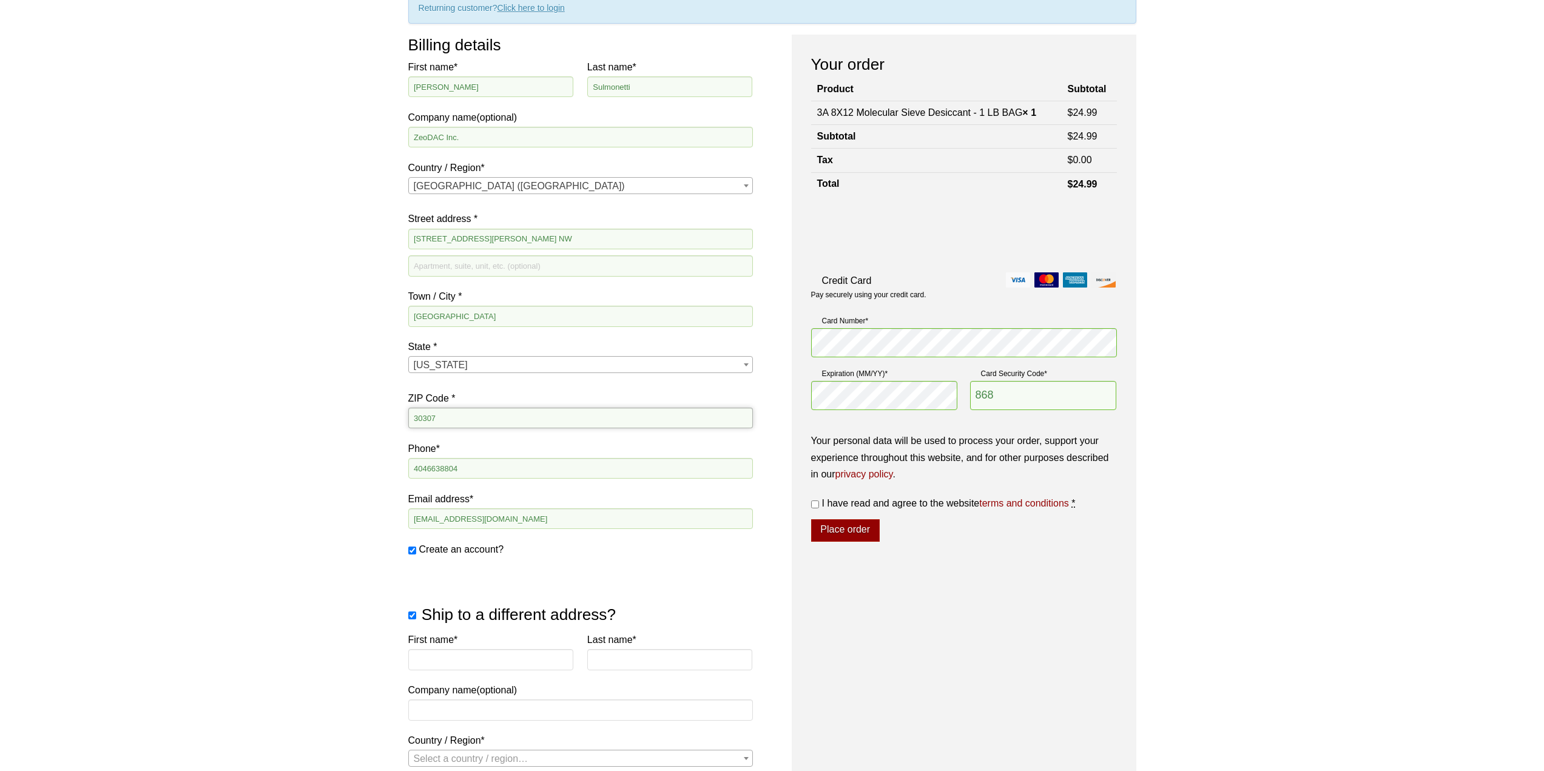
drag, startPoint x: 460, startPoint y: 420, endPoint x: 215, endPoint y: 395, distance: 246.4
click at [215, 393] on div "Our website has detected that you are using an outdated browser that will preve…" at bounding box center [772, 666] width 1544 height 1574
type input "30318"
click at [218, 485] on div "Our website has detected that you are using an outdated browser that will preve…" at bounding box center [772, 666] width 1544 height 1574
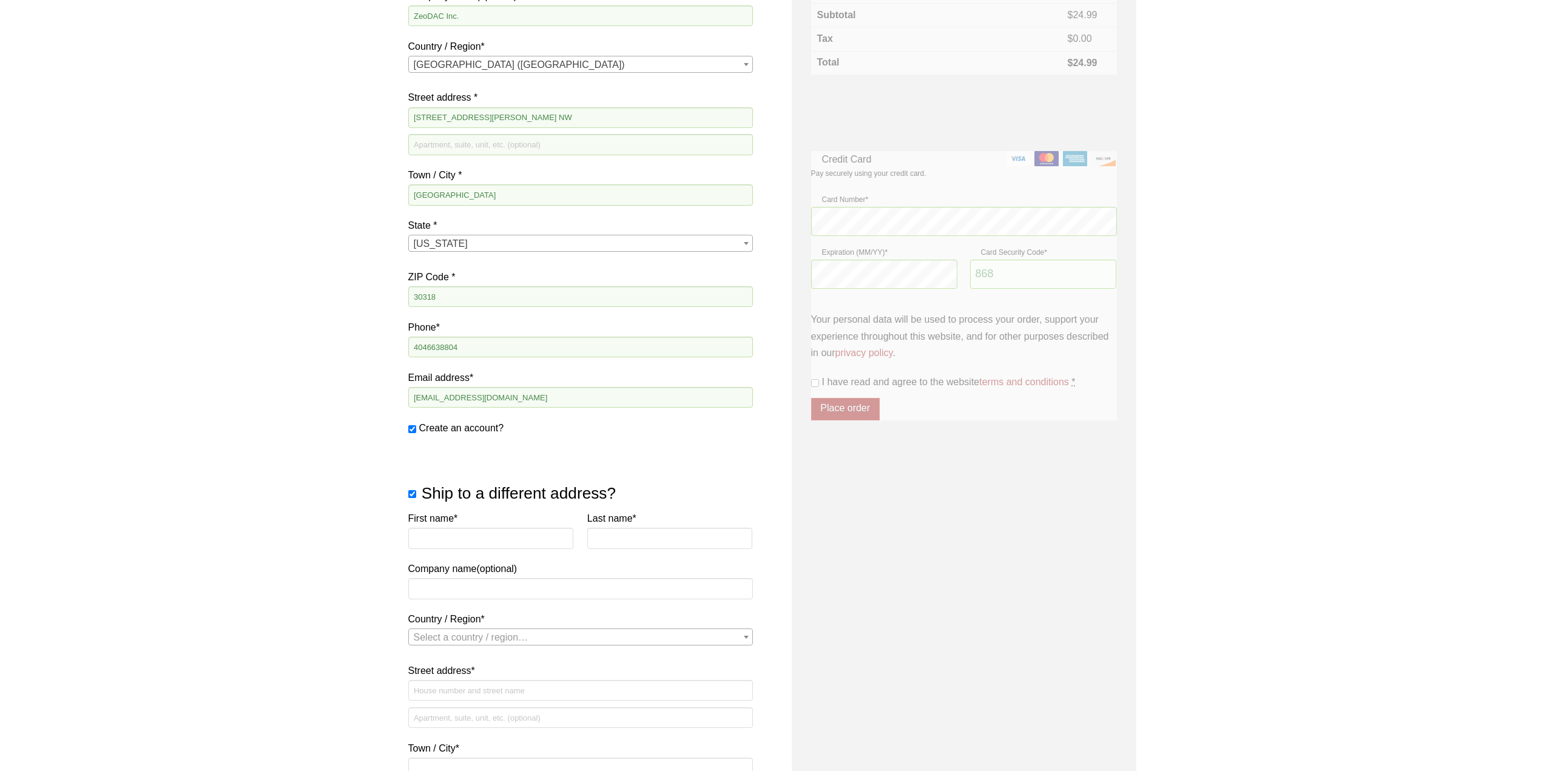
scroll to position [425, 0]
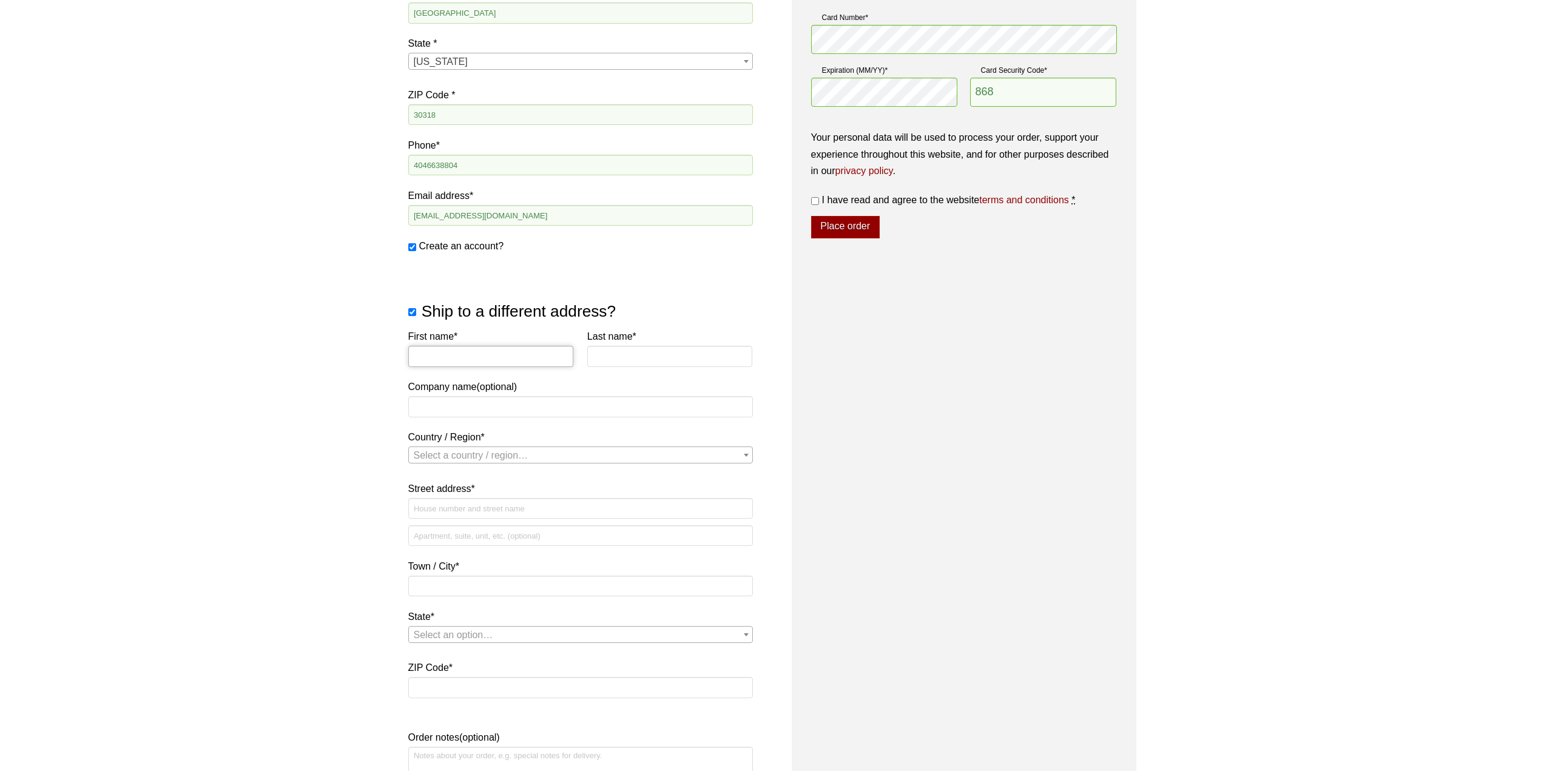
click at [473, 351] on input "First name *" at bounding box center [491, 356] width 166 height 21
type input "Taylor"
type input "Sulmonetti"
type input "ZeoDAC Inc."
select select "US"
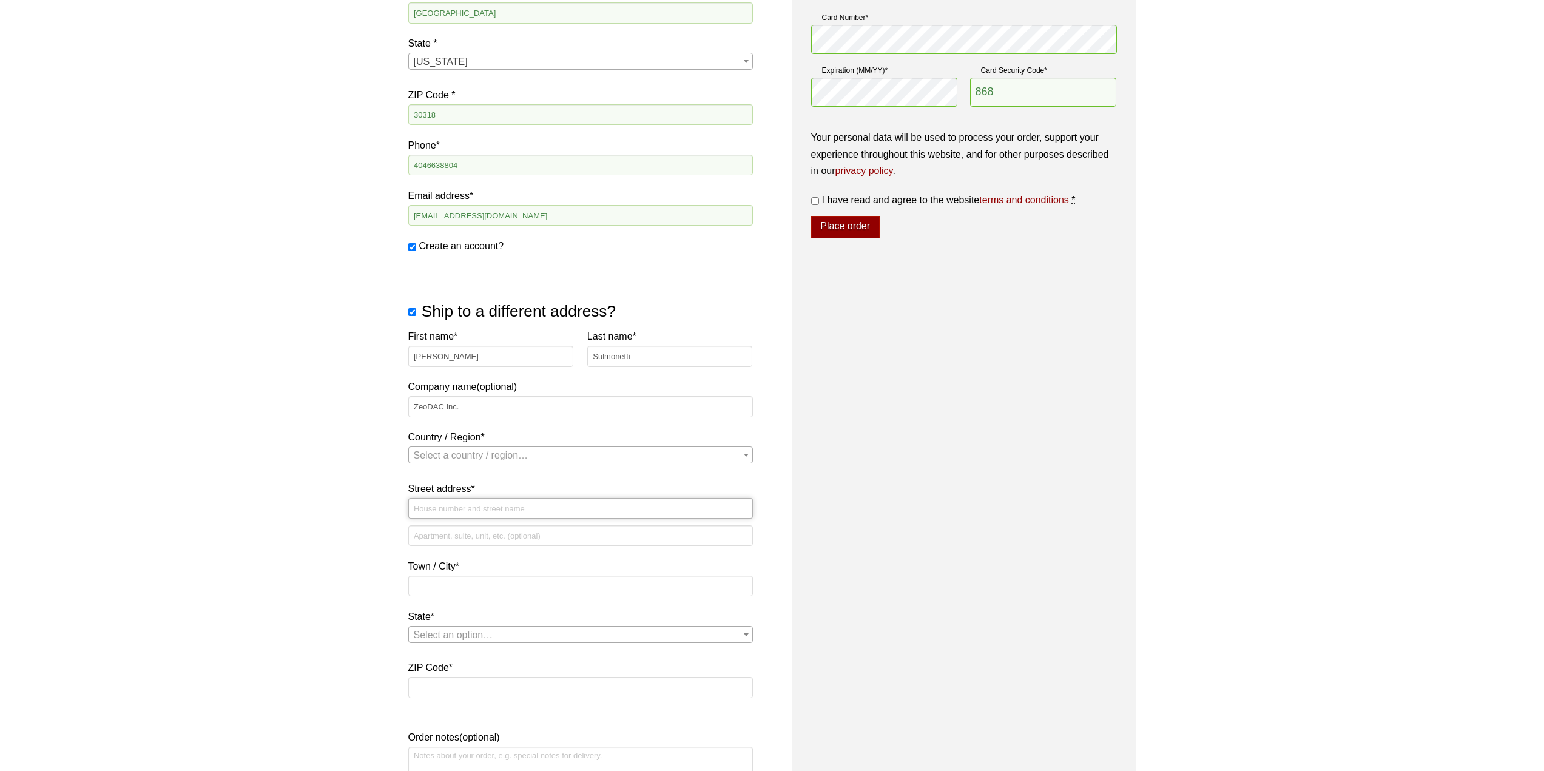
type input "[STREET_ADDRESS][PERSON_NAME]"
type input "L1306"
type input "Atlanta"
type input "30332"
select select "US"
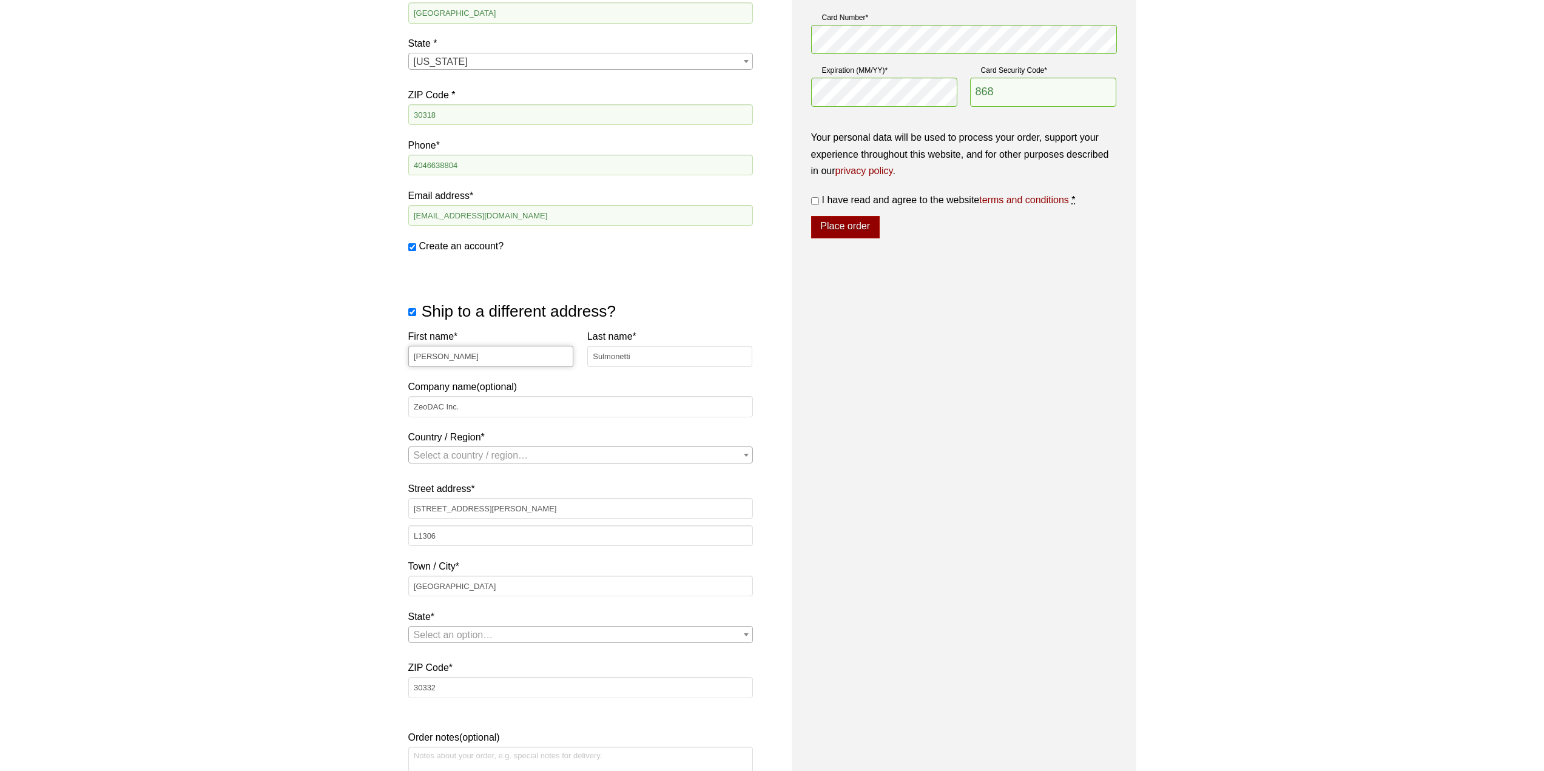
select select "GA"
select select "US"
select select "GA"
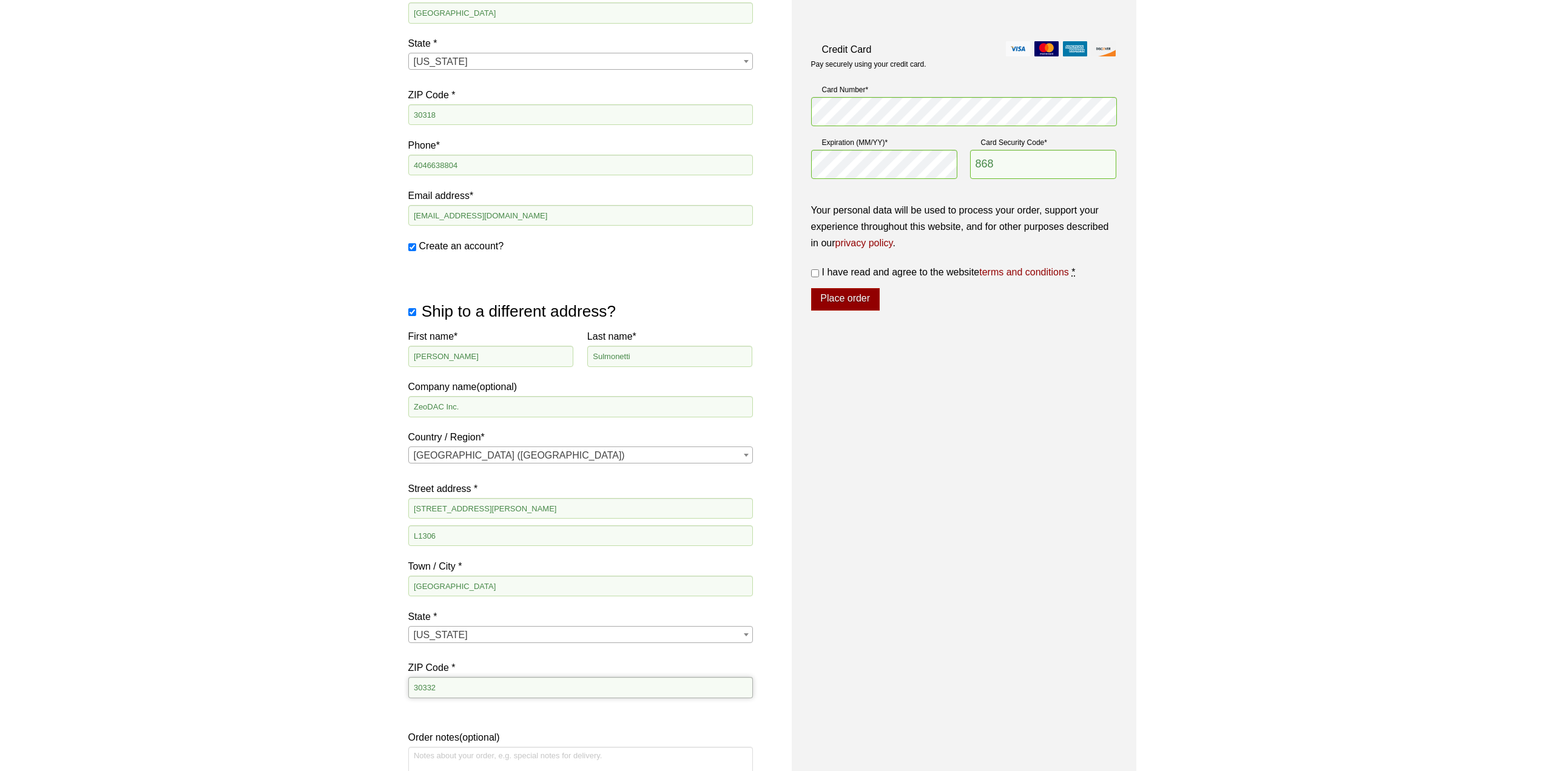
drag, startPoint x: 451, startPoint y: 687, endPoint x: 371, endPoint y: 671, distance: 81.7
click at [362, 671] on div "Our website has detected that you are using an outdated browser that will preve…" at bounding box center [772, 362] width 1544 height 1574
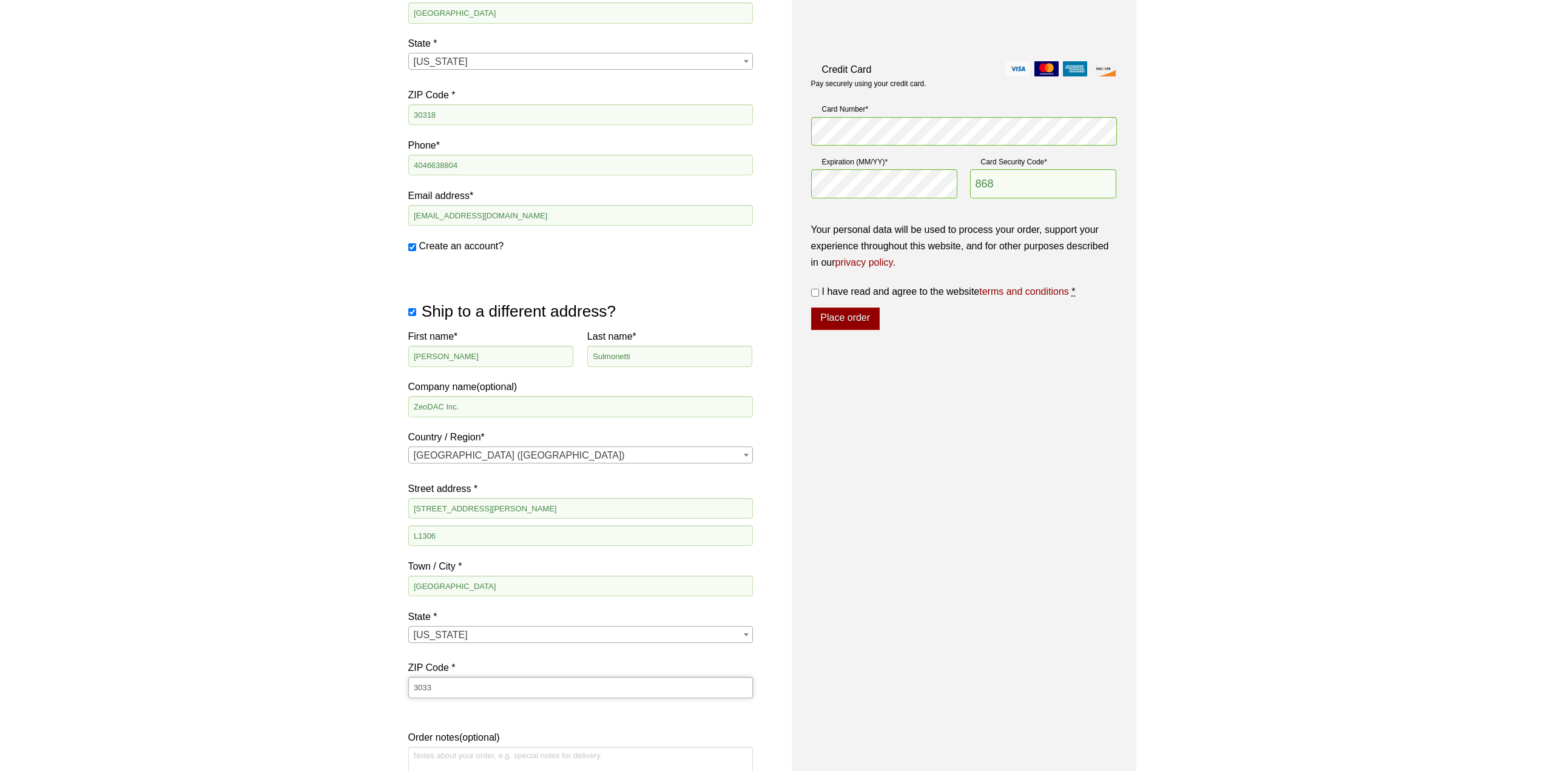
type input "30332"
click at [946, 576] on div "Your order Product Subtotal 3A 8X12 Molecular Sieve Desiccant - 1 LB BAG × 1 $ …" at bounding box center [964, 293] width 345 height 1125
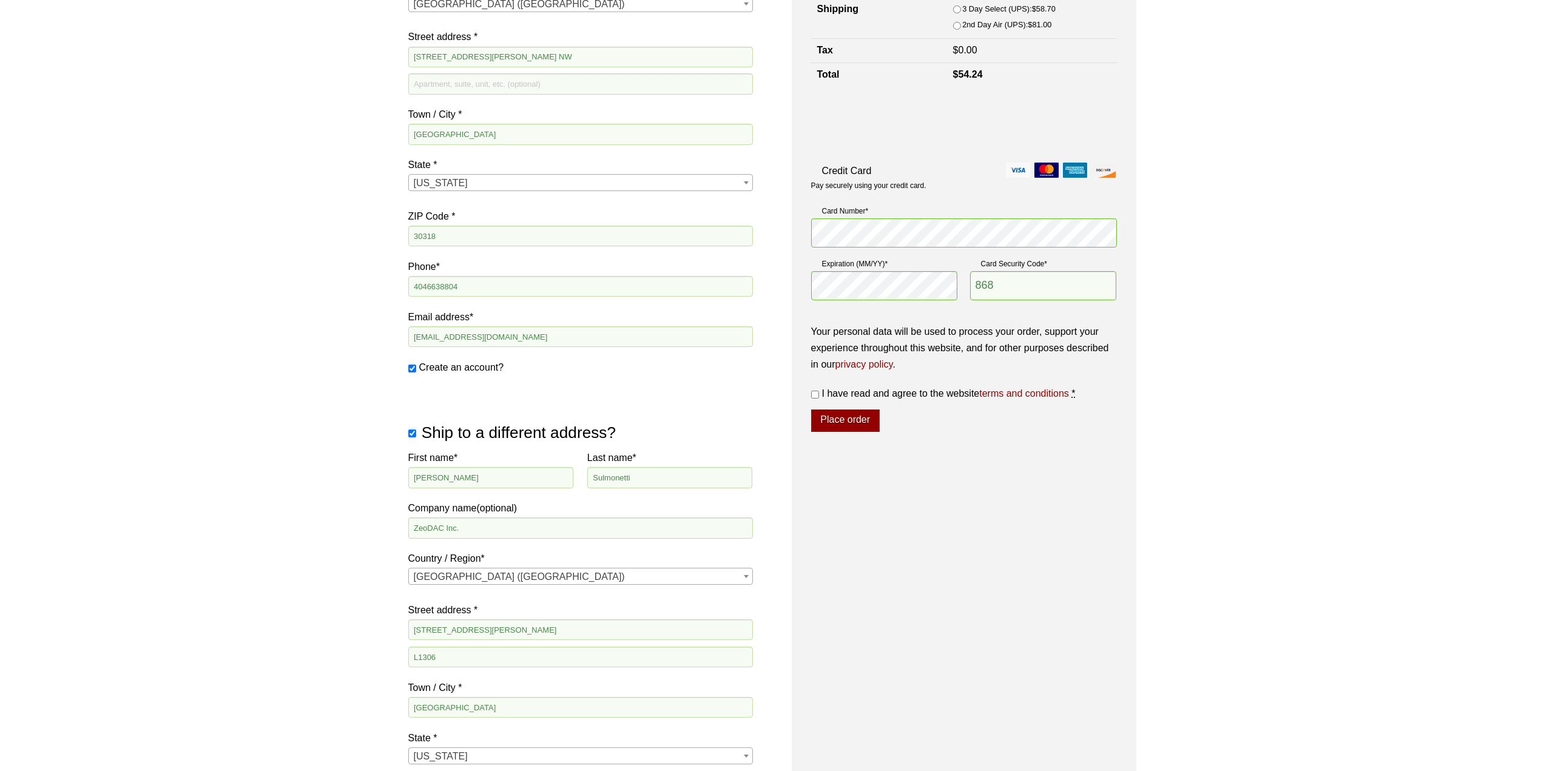
scroll to position [728, 0]
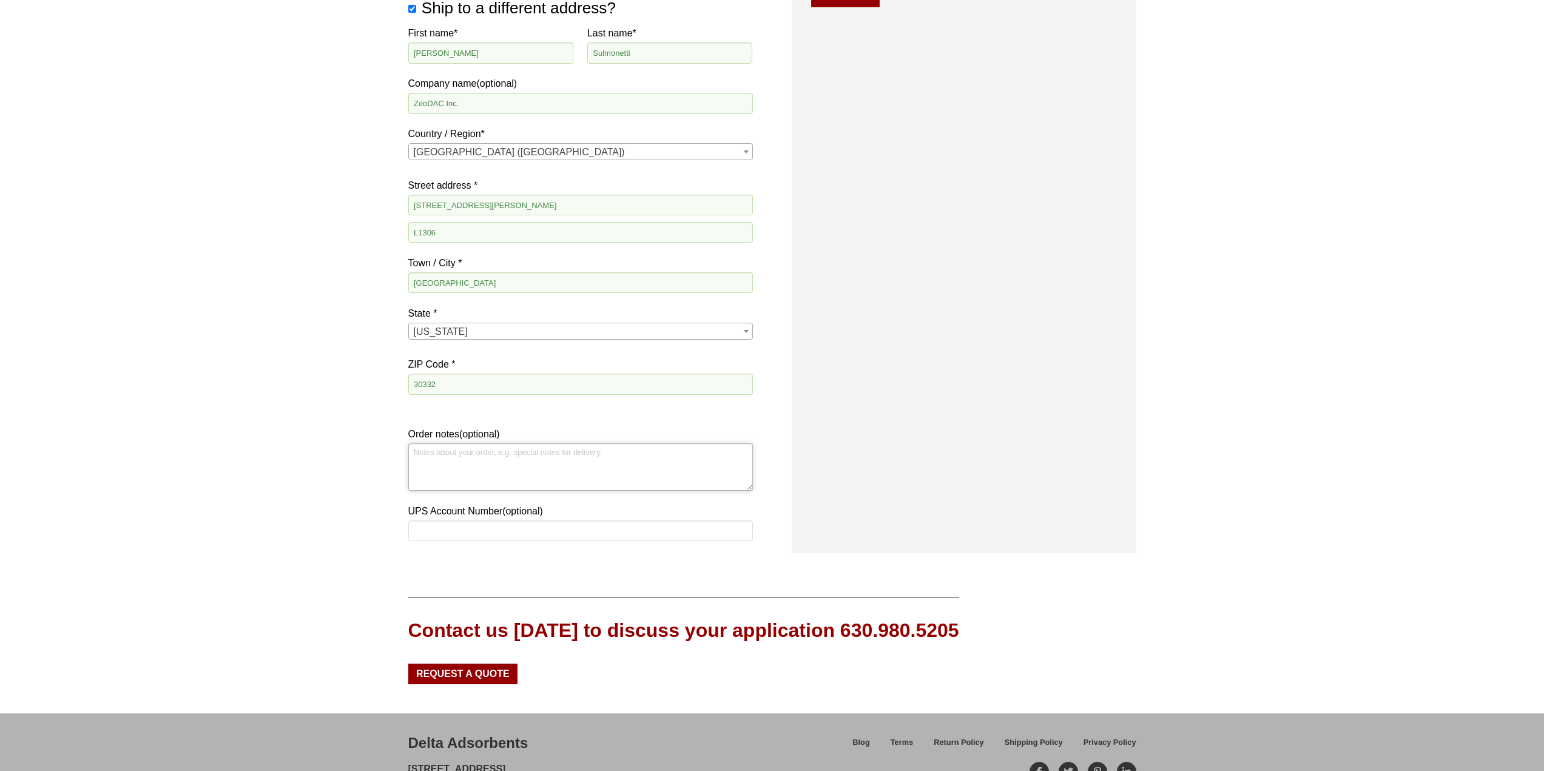
click at [553, 468] on textarea "Order notes (optional)" at bounding box center [580, 467] width 345 height 47
type textarea "L"
type textarea "Deliver to loading dock of building"
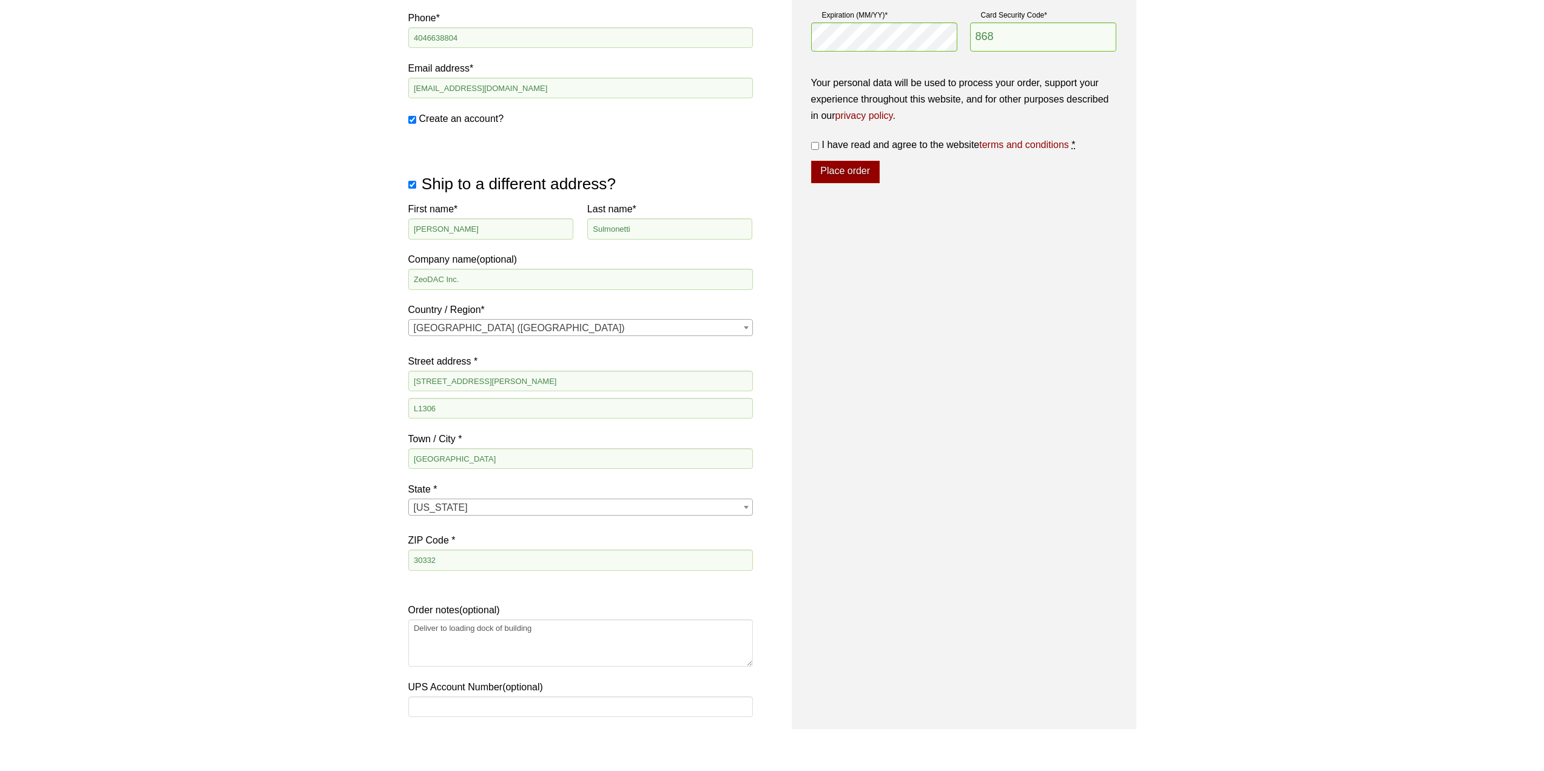
scroll to position [364, 0]
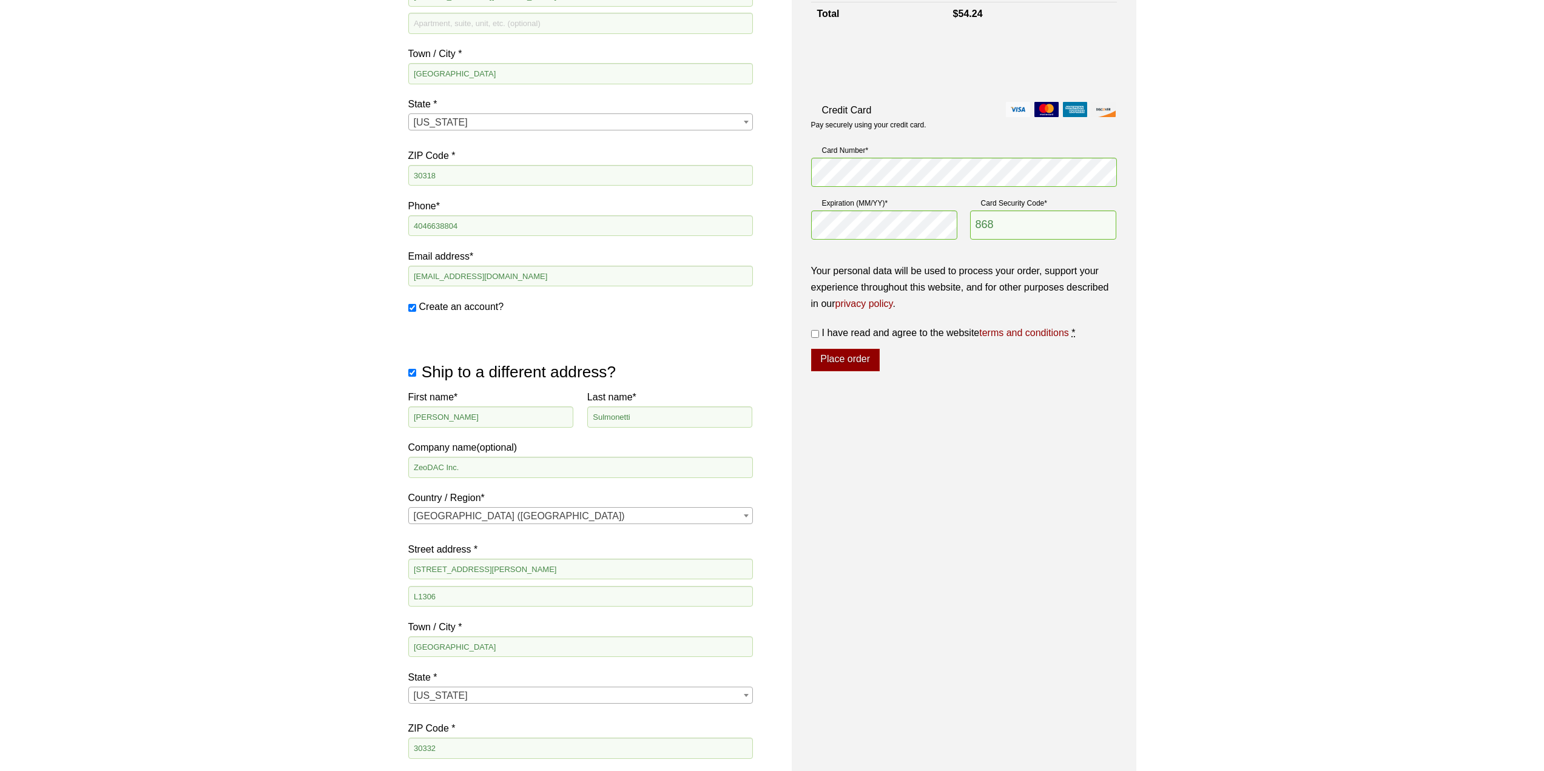
click at [818, 328] on label "I have read and agree to the website terms and conditions *" at bounding box center [964, 333] width 306 height 16
click at [818, 330] on input "I have read and agree to the website terms and conditions *" at bounding box center [815, 334] width 8 height 8
checkbox input "true"
click at [844, 354] on button "Place order" at bounding box center [845, 360] width 69 height 23
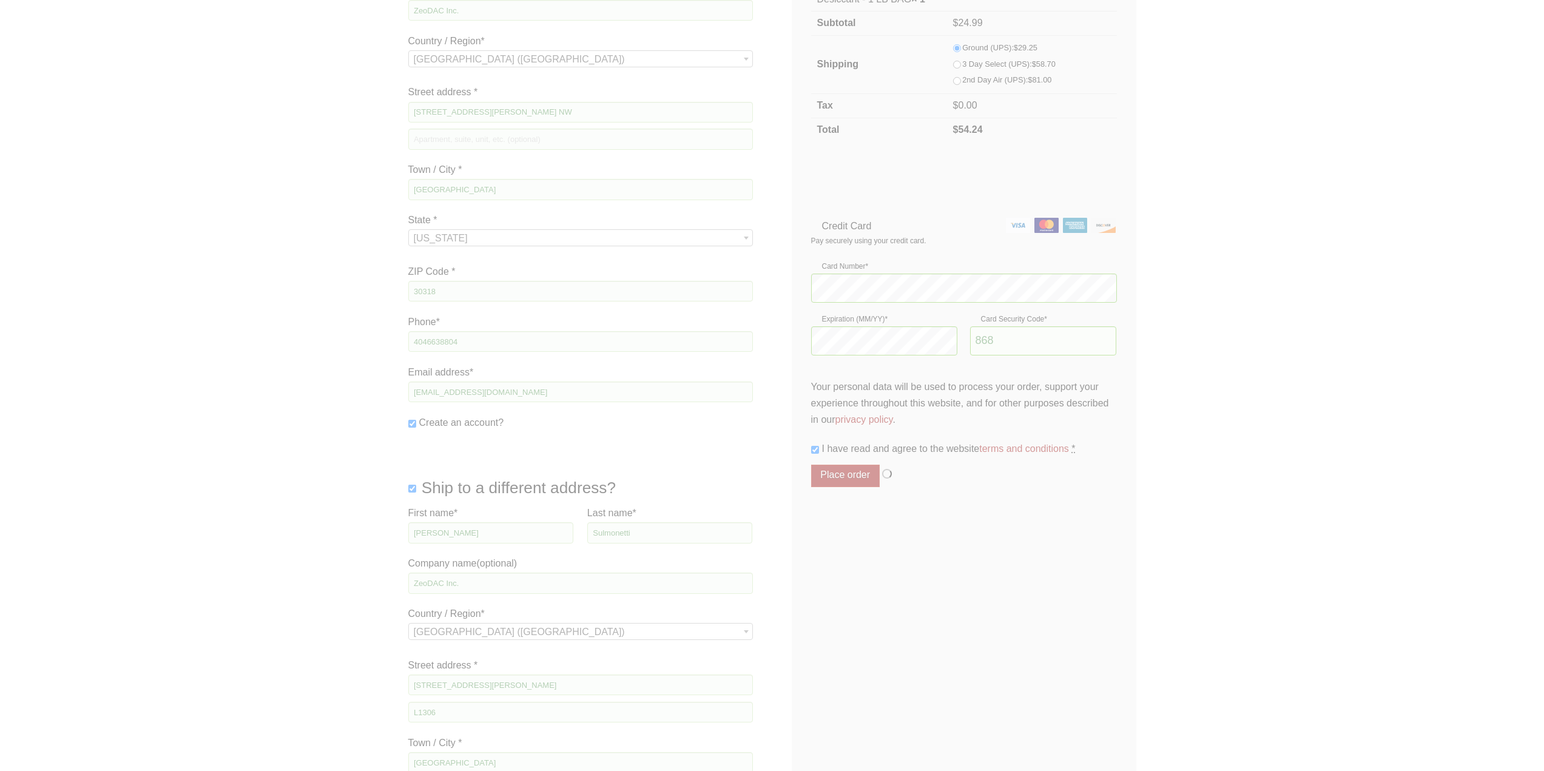
scroll to position [61, 0]
